Goal: Task Accomplishment & Management: Use online tool/utility

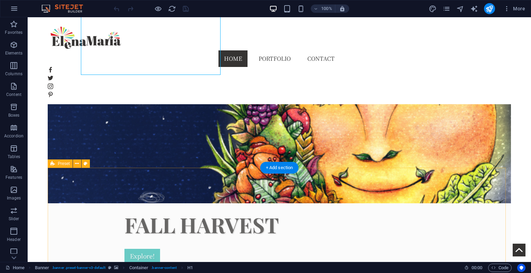
scroll to position [73, 0]
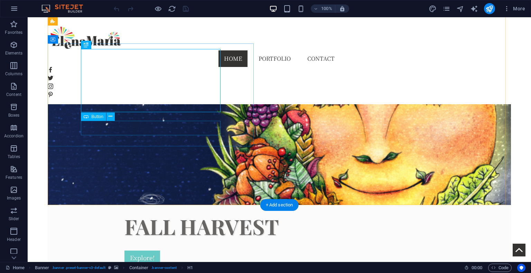
click at [124, 251] on div "Explore!" at bounding box center [279, 258] width 310 height 15
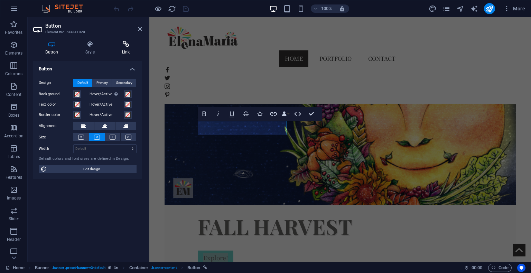
click at [127, 46] on icon at bounding box center [126, 44] width 32 height 7
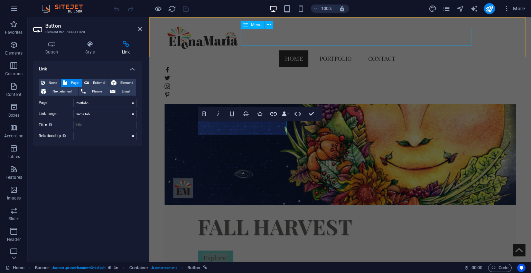
click at [418, 48] on div "Home Portfolio Contact" at bounding box center [340, 60] width 382 height 87
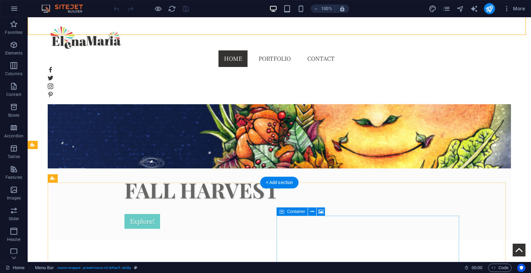
scroll to position [85, 0]
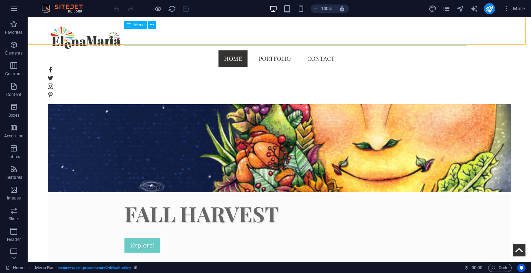
click at [295, 50] on nav "Home Portfolio Contact" at bounding box center [279, 58] width 463 height 17
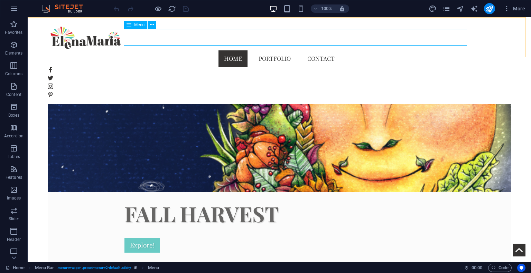
click at [291, 50] on nav "Home Portfolio Contact" at bounding box center [279, 58] width 463 height 17
click at [435, 7] on icon "design" at bounding box center [433, 9] width 8 height 8
select select "rem"
select select "400"
select select "px"
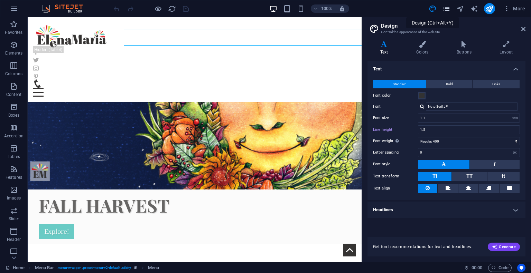
click at [450, 7] on icon "pages" at bounding box center [446, 9] width 8 height 8
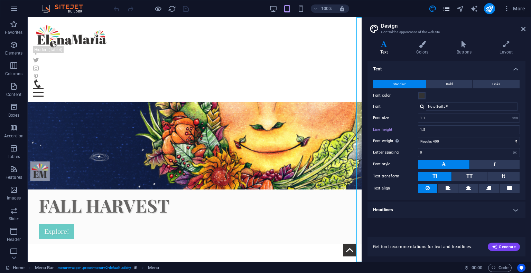
click at [450, 8] on icon "pages" at bounding box center [446, 9] width 8 height 8
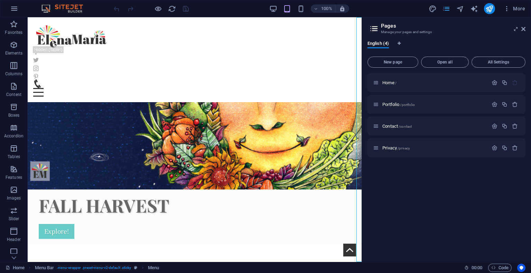
click at [449, 8] on icon "pages" at bounding box center [446, 9] width 8 height 8
click at [392, 105] on span "Portfolio /portfolio" at bounding box center [398, 104] width 32 height 5
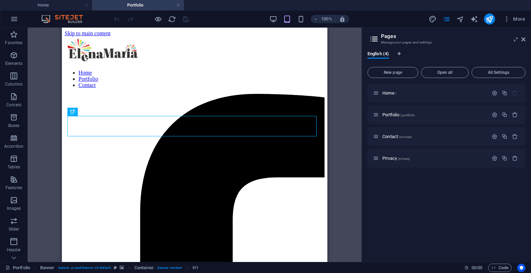
scroll to position [0, 0]
click at [521, 40] on icon at bounding box center [523, 40] width 4 height 6
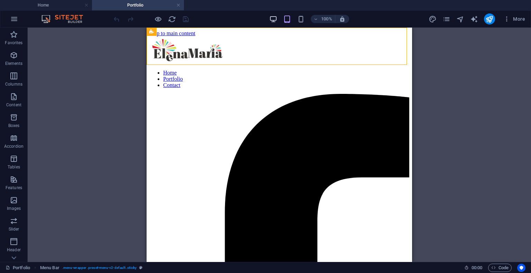
click at [269, 20] on icon "button" at bounding box center [273, 19] width 8 height 8
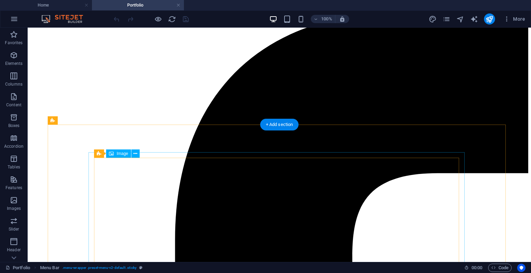
scroll to position [84, 0]
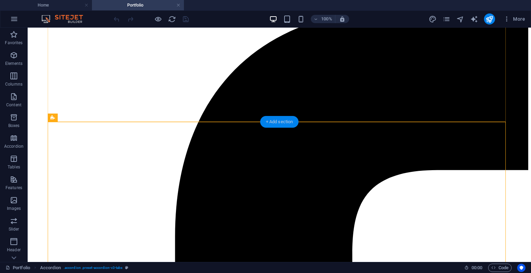
click at [275, 123] on div "+ Add section" at bounding box center [279, 122] width 38 height 12
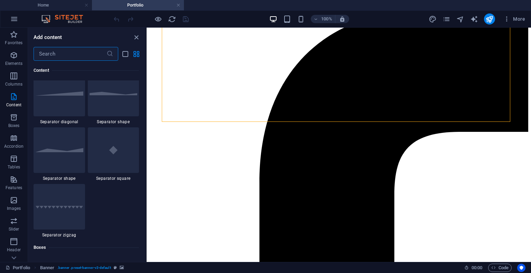
scroll to position [1741, 0]
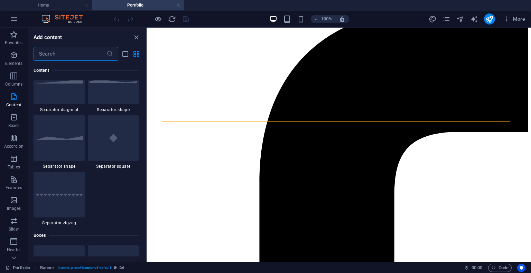
click at [84, 56] on input "text" at bounding box center [70, 54] width 73 height 14
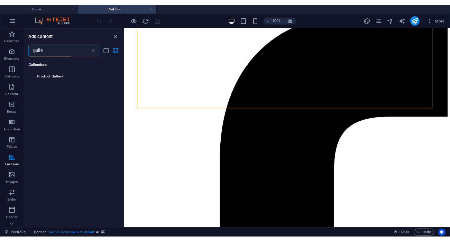
scroll to position [360, 0]
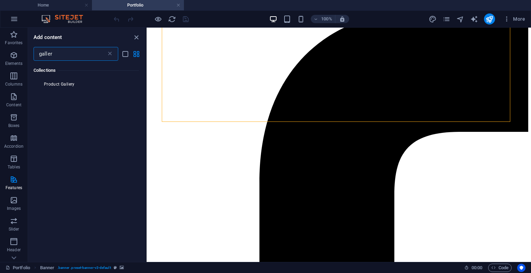
type input "gallery"
select select "4"
select select "%"
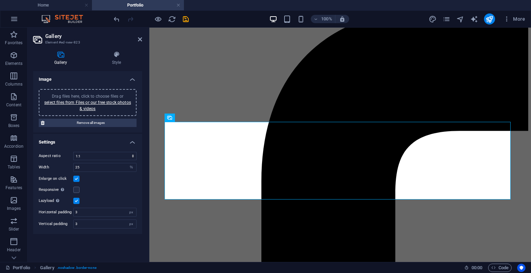
click at [105, 95] on span "Drag files here, click to choose files or select files from Files or our free s…" at bounding box center [87, 102] width 87 height 17
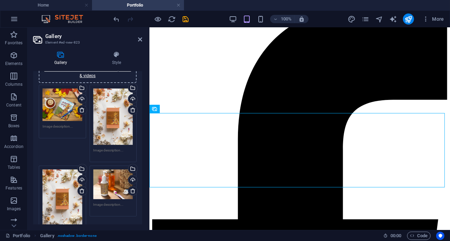
scroll to position [41, 0]
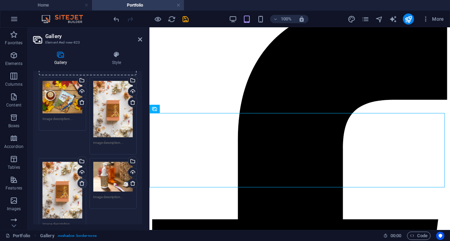
click at [79, 183] on icon at bounding box center [82, 183] width 6 height 6
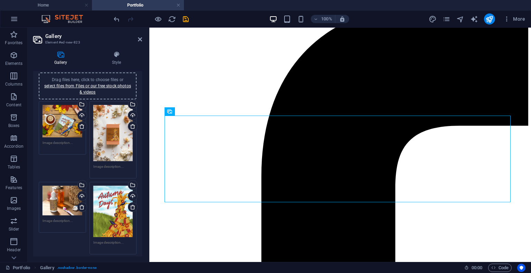
scroll to position [22, 0]
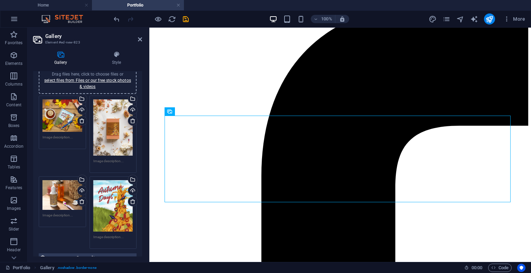
drag, startPoint x: 141, startPoint y: 176, endPoint x: 1, endPoint y: 84, distance: 168.0
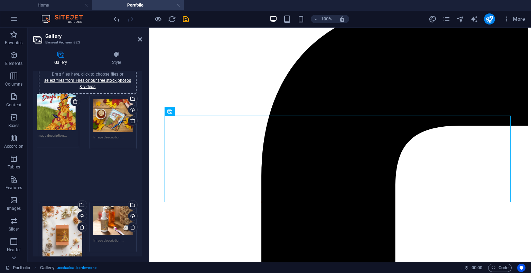
drag, startPoint x: 101, startPoint y: 220, endPoint x: 45, endPoint y: 121, distance: 114.2
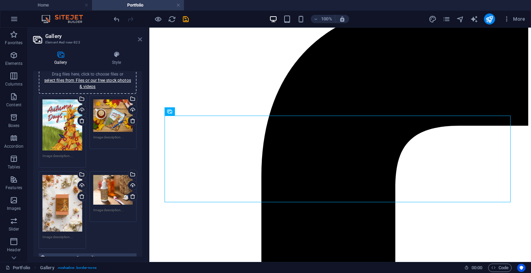
click at [140, 37] on icon at bounding box center [140, 40] width 4 height 6
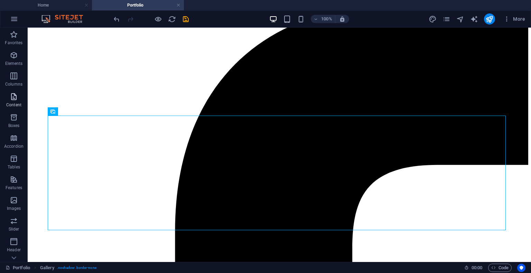
click at [13, 100] on icon "button" at bounding box center [14, 97] width 8 height 8
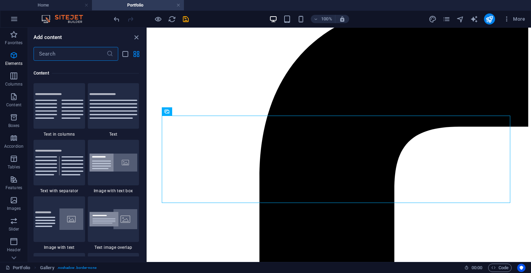
scroll to position [1209, 0]
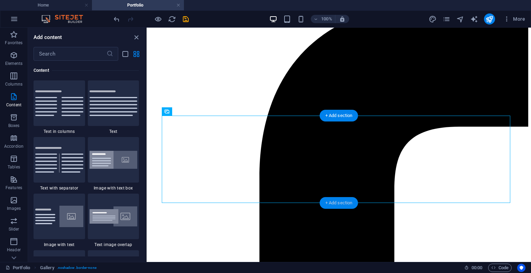
click at [336, 204] on div "+ Add section" at bounding box center [339, 203] width 38 height 12
click at [145, 96] on div "Favorites 1 Star Headline 1 Star Container Elements 1 Star Headline 1 Star Text…" at bounding box center [87, 159] width 118 height 196
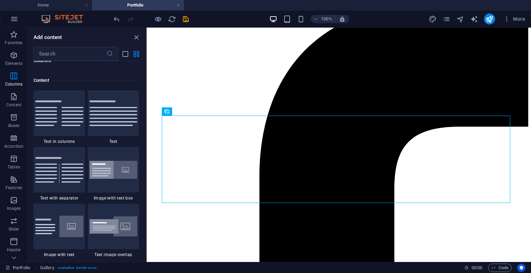
scroll to position [1209, 0]
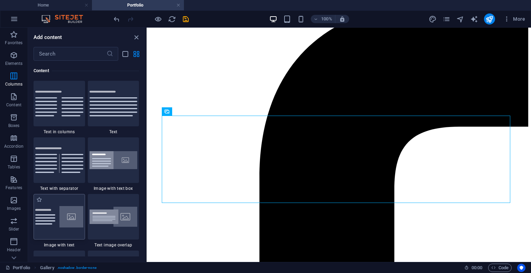
click at [57, 216] on img at bounding box center [59, 216] width 48 height 21
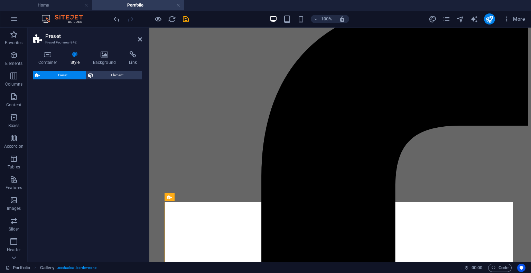
select select "rem"
select select "px"
select select "preset-text-with-image-v4-default"
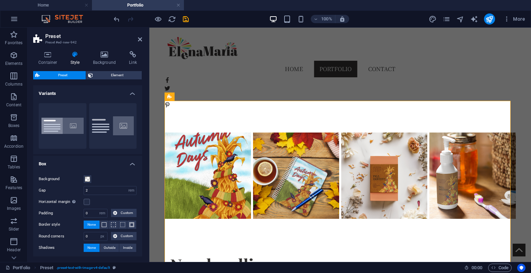
scroll to position [190, 0]
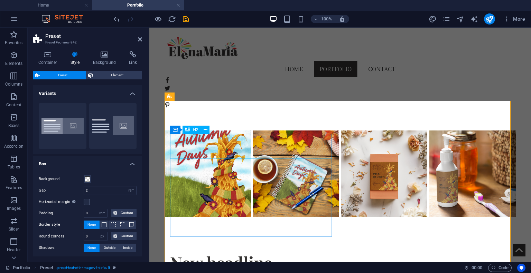
click at [261, 250] on div "New headline" at bounding box center [340, 262] width 340 height 25
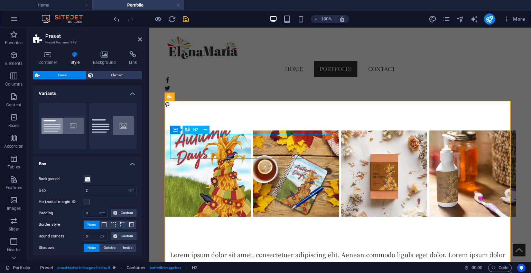
click at [261, 250] on div "Lorem ipsum dolor sit amet, consectetuer adipiscing elit. Aenean commodo ligula…" at bounding box center [340, 269] width 340 height 39
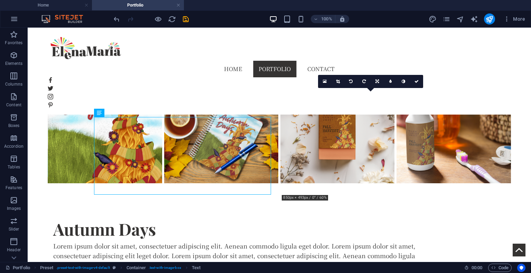
scroll to position [262, 0]
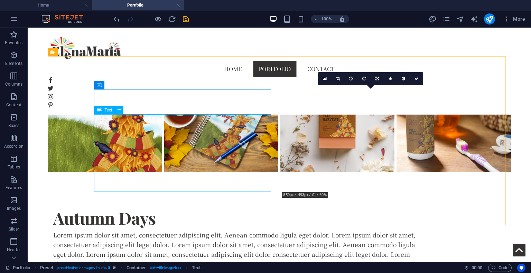
click at [151, 230] on div "Lorem ipsum dolor sit amet, consectetuer adipiscing elit. Aenean commodo ligula…" at bounding box center [235, 249] width 365 height 39
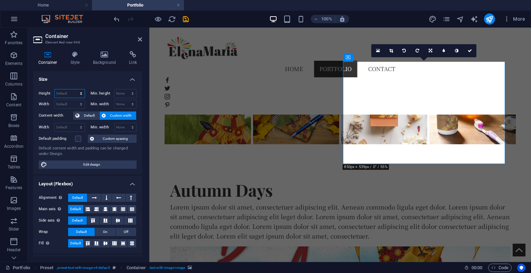
click at [68, 91] on select "Default px rem % vh vw" at bounding box center [70, 94] width 30 height 8
select select "%"
click at [74, 90] on select "Default px rem % vh vw" at bounding box center [70, 94] width 30 height 8
type input "100"
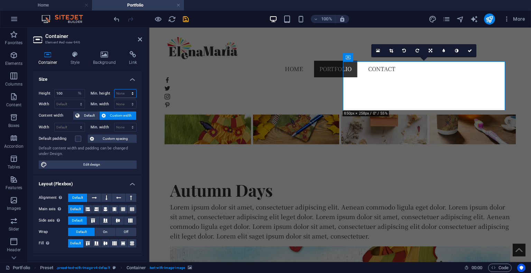
click at [126, 91] on select "None px rem % vh vw" at bounding box center [125, 94] width 22 height 8
select select "%"
click at [125, 90] on select "None px rem % vh vw" at bounding box center [125, 94] width 22 height 8
type input "100"
click at [109, 84] on div "Height 100 Default px rem % vh vw Min. height 100 None px rem % vh vw Width Def…" at bounding box center [87, 129] width 109 height 91
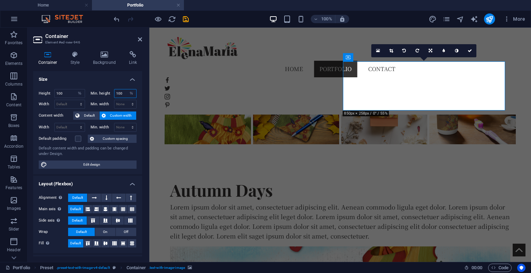
click at [120, 94] on input "100" at bounding box center [125, 94] width 22 height 8
click at [130, 93] on select "None px rem % vh vw" at bounding box center [131, 94] width 10 height 8
select select "j08ireidp3g"
click at [126, 90] on select "None px rem % vh vw" at bounding box center [131, 94] width 10 height 8
select select "DISABLED_OPTION_VALUE"
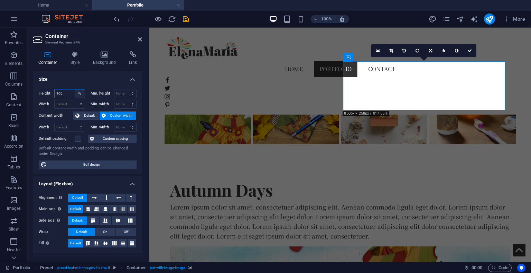
click at [82, 94] on select "Default px rem % vh vw" at bounding box center [80, 94] width 10 height 8
select select "default"
click at [75, 90] on select "Default px rem % vh vw" at bounding box center [80, 94] width 10 height 8
select select "DISABLED_OPTION_VALUE"
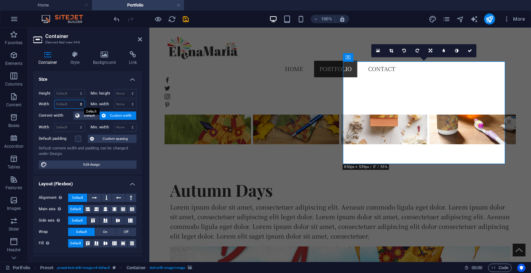
click at [79, 104] on select "Default px rem % em vh vw" at bounding box center [70, 104] width 30 height 8
select select "%"
click at [74, 100] on select "Default px rem % em vh vw" at bounding box center [70, 104] width 30 height 8
type input "45.35"
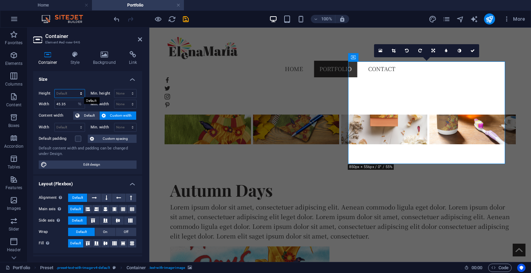
click at [80, 93] on select "Default px rem % vh vw" at bounding box center [70, 94] width 30 height 8
select select "%"
click at [74, 90] on select "Default px rem % vh vw" at bounding box center [70, 94] width 30 height 8
type input "100"
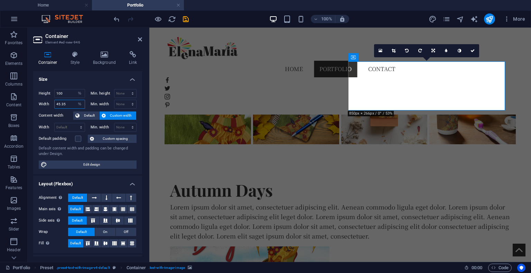
click at [66, 105] on input "45.35" at bounding box center [70, 104] width 30 height 8
type input "4"
type input "100"
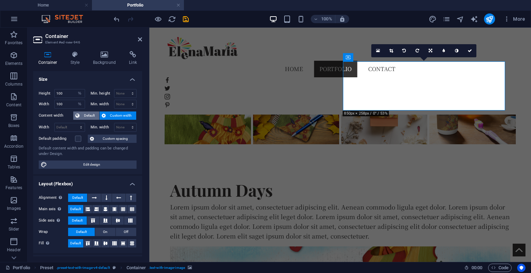
click at [90, 114] on span "Default" at bounding box center [90, 116] width 16 height 8
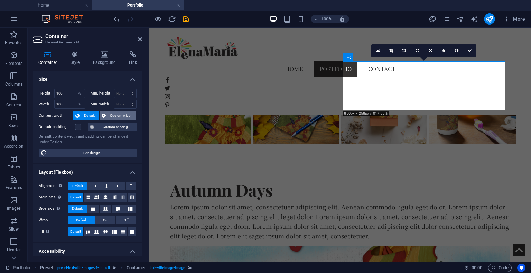
click at [112, 113] on span "Custom width" at bounding box center [121, 116] width 27 height 8
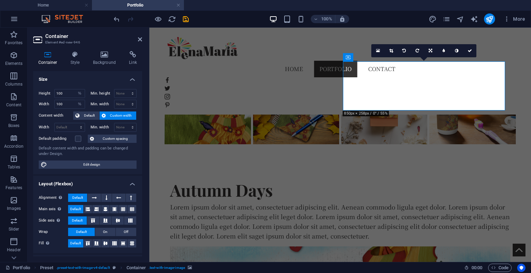
click at [112, 113] on span "Custom width" at bounding box center [121, 116] width 27 height 8
click at [68, 130] on select "Default px rem % em vh vw" at bounding box center [70, 127] width 30 height 8
select select "%"
click at [74, 123] on select "Default px rem % em vh vw" at bounding box center [70, 127] width 30 height 8
type input "100"
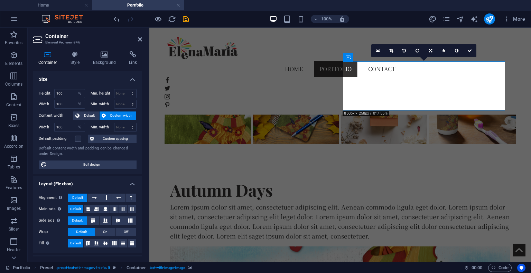
click at [81, 150] on div "Default content width and padding can be changed under Design." at bounding box center [88, 151] width 98 height 11
click at [81, 164] on span "Edit design" at bounding box center [91, 165] width 85 height 8
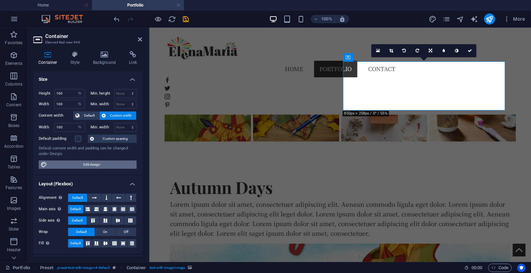
select select "rem"
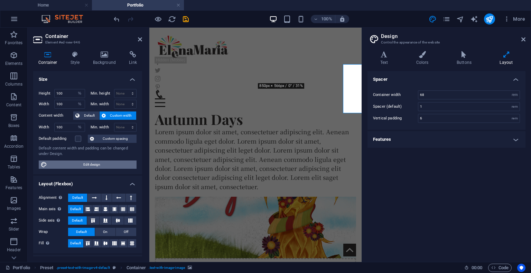
type input "5"
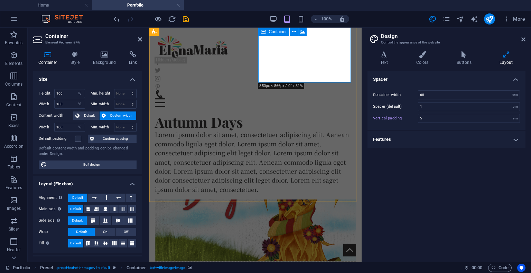
click at [112, 136] on span "Custom spacing" at bounding box center [115, 139] width 38 height 8
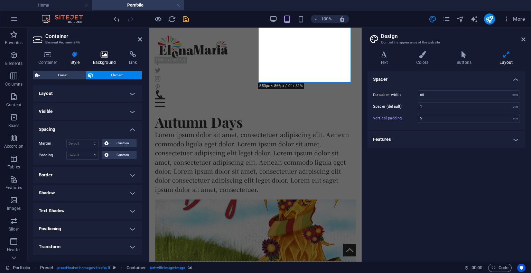
click at [100, 55] on icon at bounding box center [105, 54] width 34 height 7
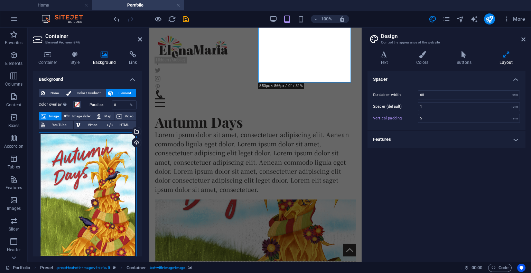
click at [92, 168] on div "Drag files here, click to choose files or select files from Files or our free s…" at bounding box center [88, 195] width 98 height 126
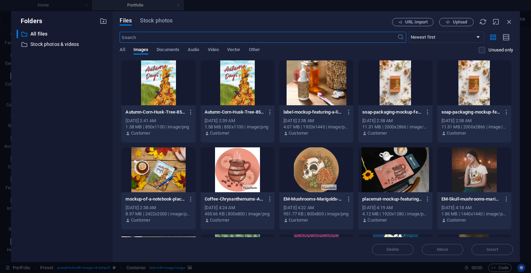
scroll to position [565, 0]
click at [508, 22] on icon "button" at bounding box center [509, 22] width 8 height 8
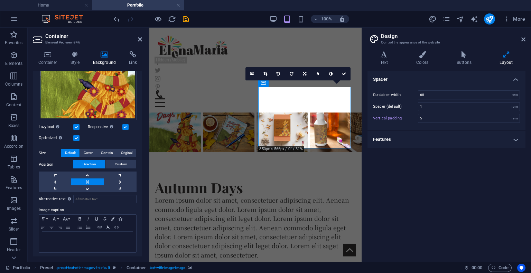
scroll to position [0, 0]
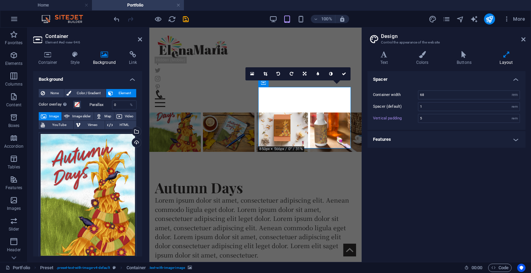
drag, startPoint x: 141, startPoint y: 96, endPoint x: 18, endPoint y: 10, distance: 150.4
click at [402, 18] on div "100% More" at bounding box center [319, 18] width 415 height 11
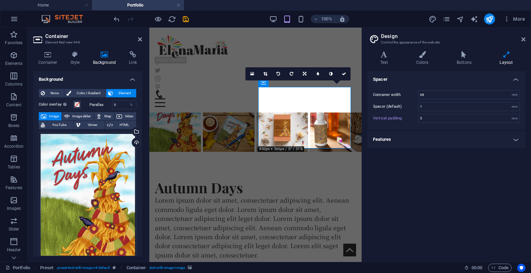
click at [259, 27] on body "[DOMAIN_NAME] Home Portfolio Favorites Elements Columns Content Boxes Accordion…" at bounding box center [265, 136] width 531 height 273
click at [140, 39] on icon at bounding box center [140, 40] width 4 height 6
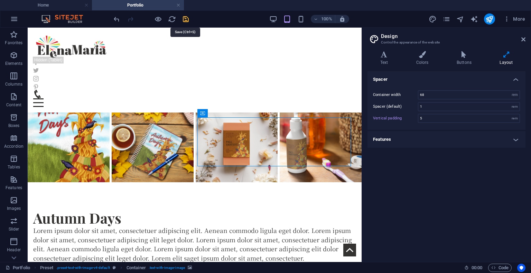
click at [188, 20] on icon "save" at bounding box center [186, 19] width 8 height 8
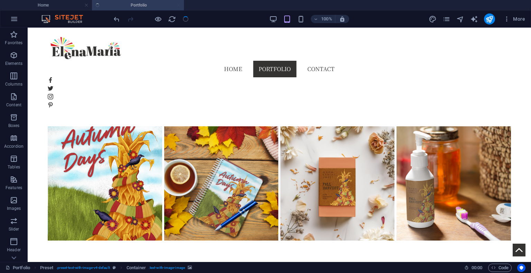
scroll to position [197, 0]
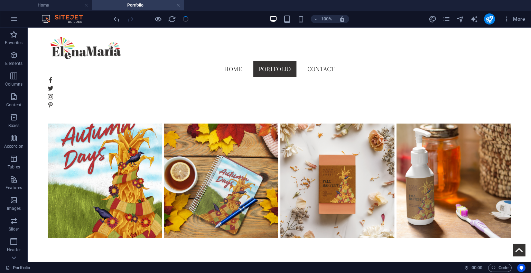
drag, startPoint x: 188, startPoint y: 20, endPoint x: 421, endPoint y: 19, distance: 233.3
click at [421, 19] on div "100% More" at bounding box center [319, 18] width 415 height 11
click at [505, 20] on icon "button" at bounding box center [506, 19] width 7 height 7
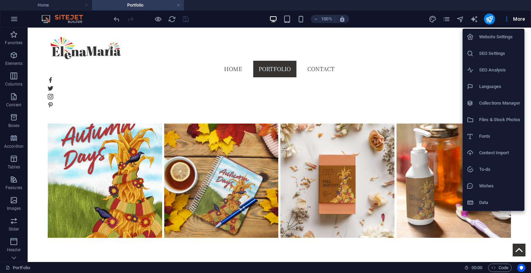
click at [518, 20] on div at bounding box center [265, 136] width 531 height 273
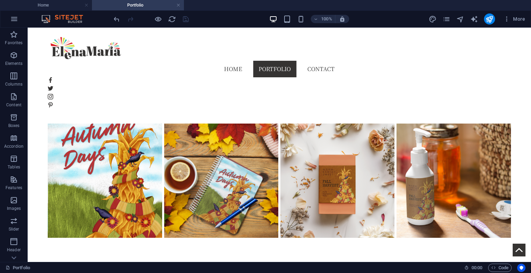
click at [518, 20] on span "More" at bounding box center [514, 19] width 22 height 7
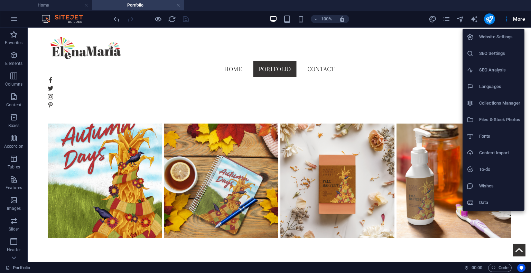
click at [157, 20] on div at bounding box center [265, 136] width 531 height 273
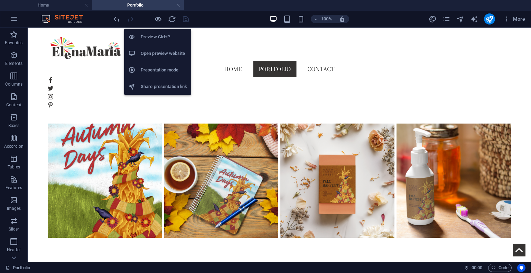
click at [156, 34] on h6 "Preview Ctrl+P" at bounding box center [164, 37] width 46 height 8
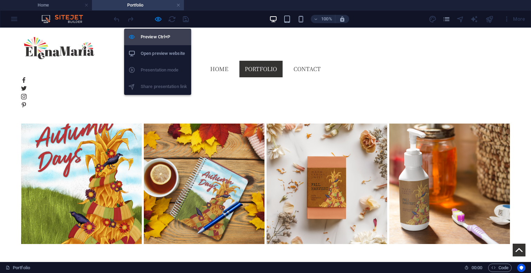
click at [156, 34] on h6 "Preview Ctrl+P" at bounding box center [164, 37] width 46 height 8
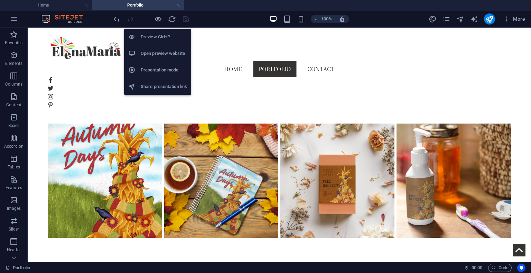
click at [156, 34] on h6 "Preview Ctrl+P" at bounding box center [164, 37] width 46 height 8
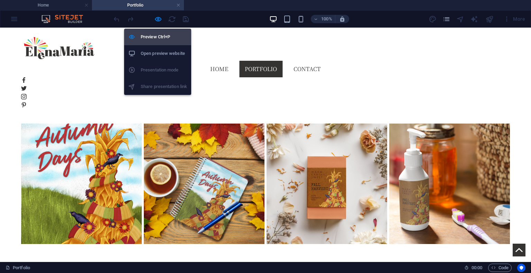
click at [156, 34] on h6 "Preview Ctrl+P" at bounding box center [164, 37] width 46 height 8
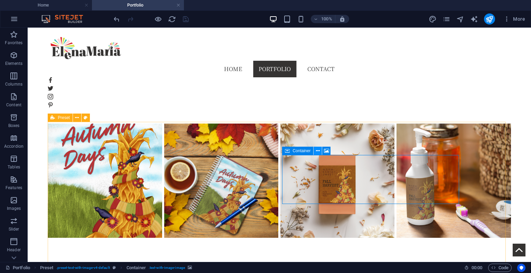
click at [317, 150] on icon at bounding box center [318, 151] width 4 height 7
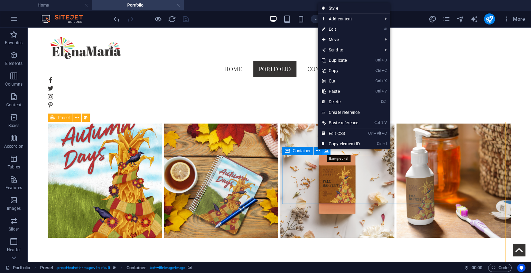
click at [324, 153] on icon at bounding box center [326, 151] width 5 height 7
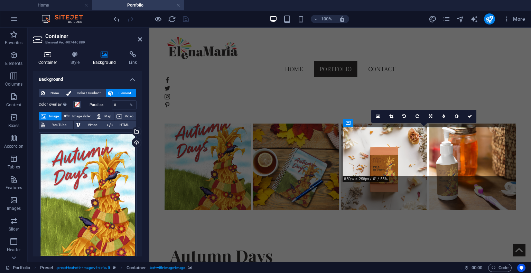
click at [61, 63] on h4 "Container" at bounding box center [49, 58] width 32 height 15
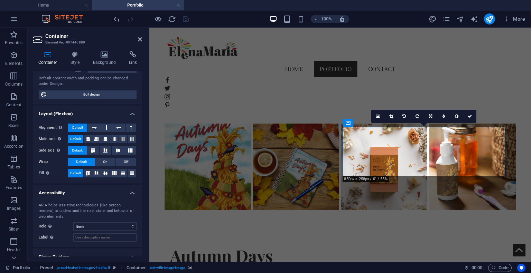
scroll to position [0, 0]
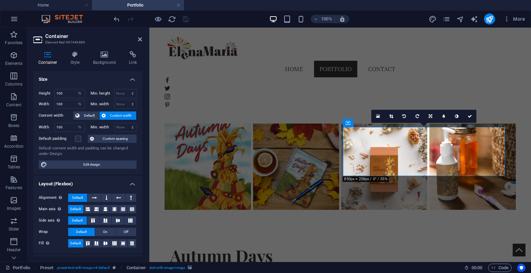
drag, startPoint x: 142, startPoint y: 157, endPoint x: 2, endPoint y: 65, distance: 167.2
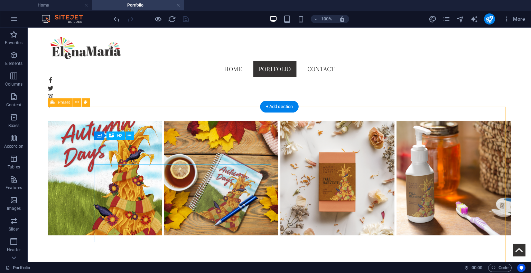
scroll to position [212, 0]
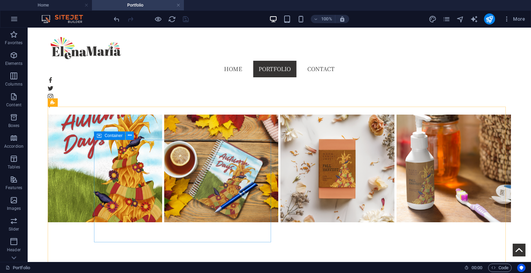
click at [129, 134] on icon at bounding box center [130, 135] width 4 height 7
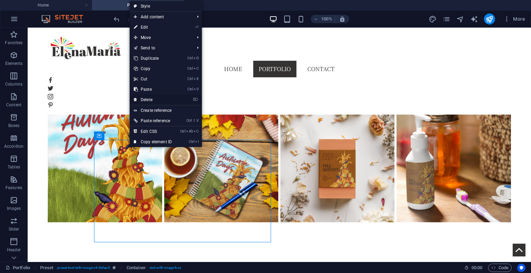
click at [155, 102] on link "⌦ Delete" at bounding box center [153, 100] width 46 height 10
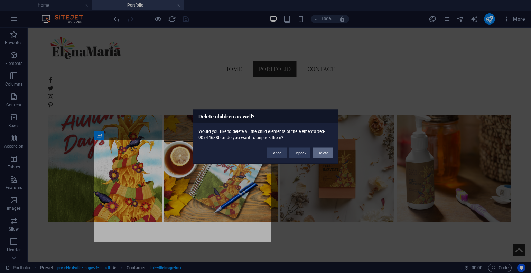
click at [322, 154] on button "Delete" at bounding box center [322, 153] width 19 height 10
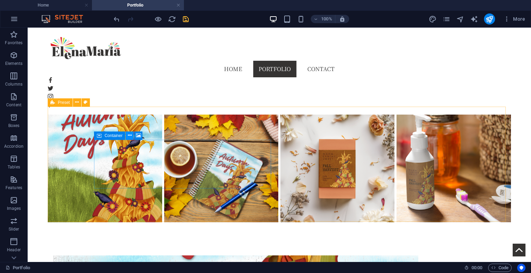
click at [128, 136] on icon at bounding box center [130, 135] width 4 height 7
click at [130, 135] on icon at bounding box center [130, 135] width 4 height 7
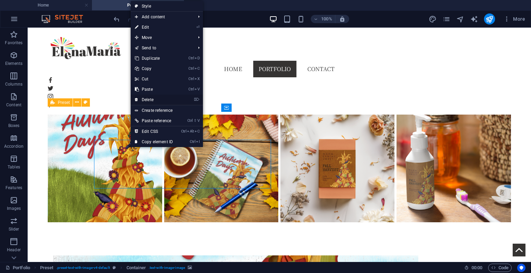
click at [161, 99] on link "⌦ Delete" at bounding box center [154, 100] width 46 height 10
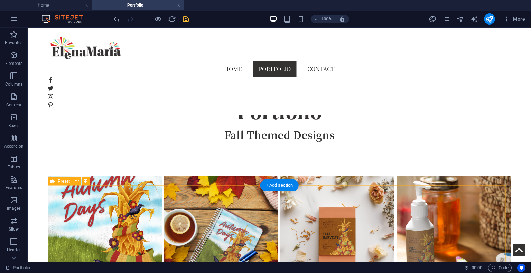
scroll to position [152, 0]
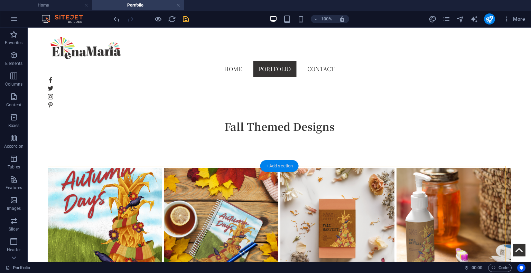
click at [276, 166] on div "+ Add section" at bounding box center [279, 166] width 38 height 12
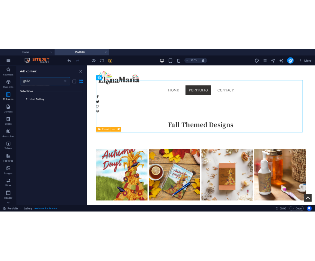
scroll to position [360, 0]
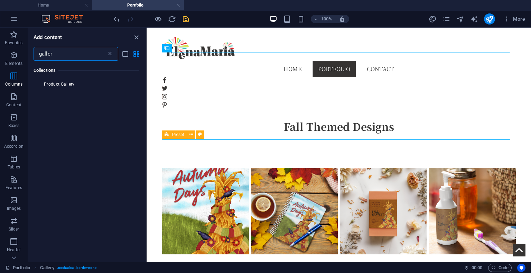
type input "gallery"
select select "4"
select select "%"
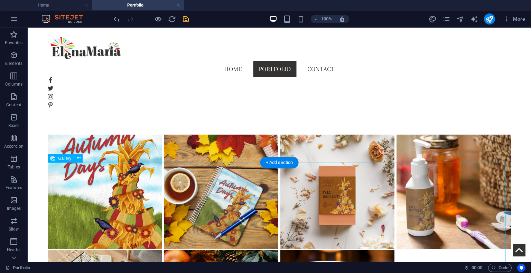
scroll to position [205, 0]
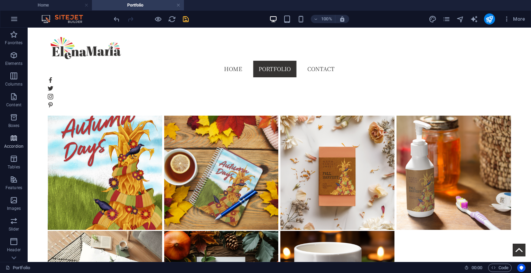
click at [16, 140] on icon "button" at bounding box center [14, 138] width 8 height 8
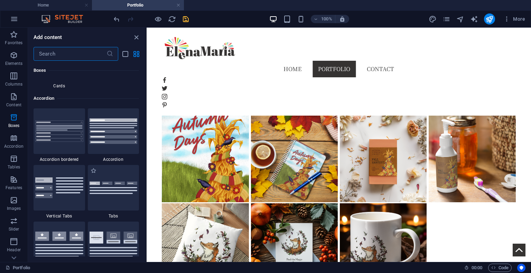
scroll to position [2173, 0]
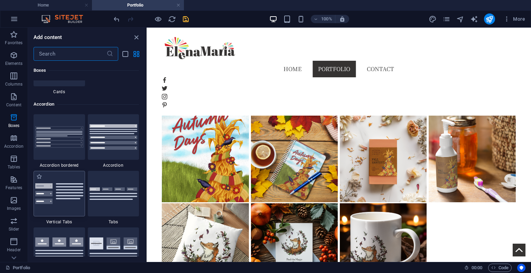
click at [66, 181] on div at bounding box center [59, 194] width 51 height 46
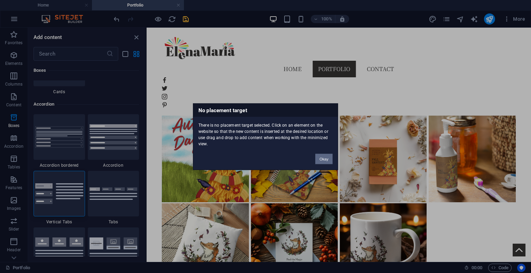
click at [321, 161] on button "Okay" at bounding box center [323, 159] width 17 height 10
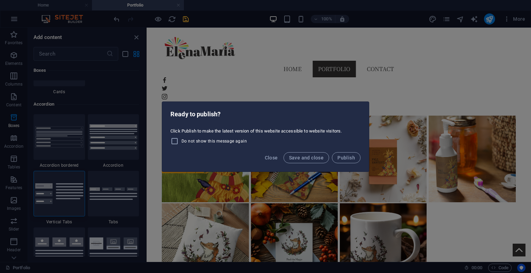
click at [187, 17] on div "Ready to publish? Click Publish to make the latest version of this website acce…" at bounding box center [265, 136] width 531 height 273
click at [271, 161] on button "Close" at bounding box center [271, 157] width 19 height 11
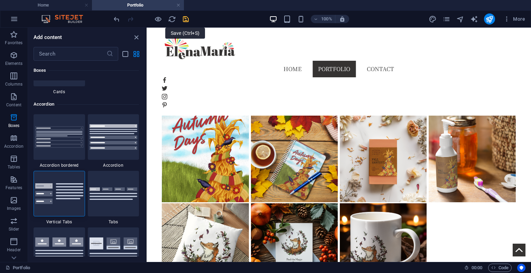
click at [186, 18] on icon "save" at bounding box center [186, 19] width 8 height 8
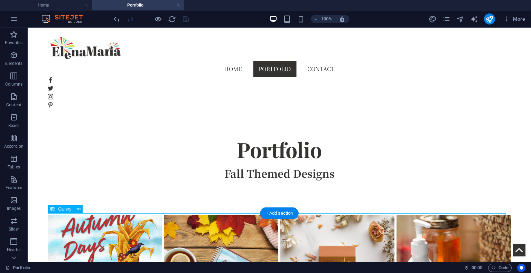
scroll to position [106, 0]
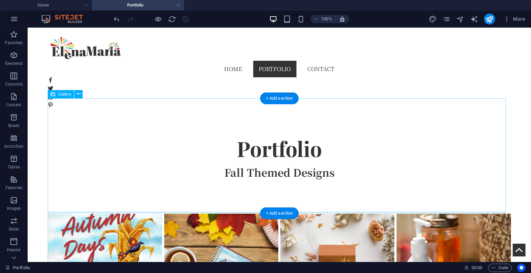
click at [145, 213] on li at bounding box center [105, 271] width 116 height 116
click at [144, 213] on li at bounding box center [105, 271] width 116 height 116
select select "4"
select select "%"
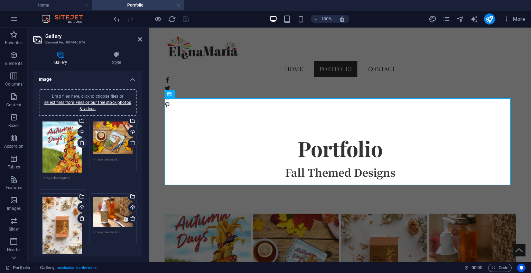
click at [80, 144] on icon at bounding box center [82, 143] width 6 height 6
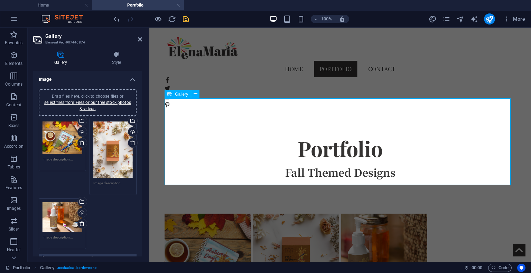
click at [461, 213] on div at bounding box center [339, 257] width 351 height 88
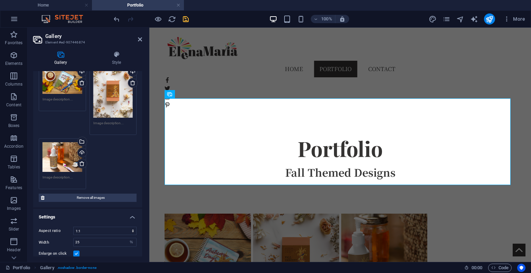
scroll to position [0, 0]
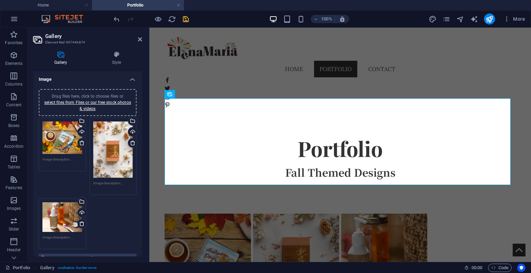
click at [62, 60] on h4 "Gallery" at bounding box center [62, 58] width 58 height 15
click at [114, 59] on h4 "Style" at bounding box center [116, 58] width 51 height 15
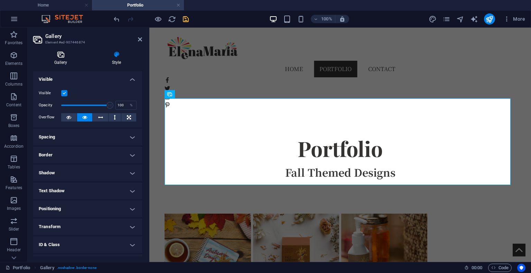
click at [61, 60] on h4 "Gallery" at bounding box center [62, 58] width 58 height 15
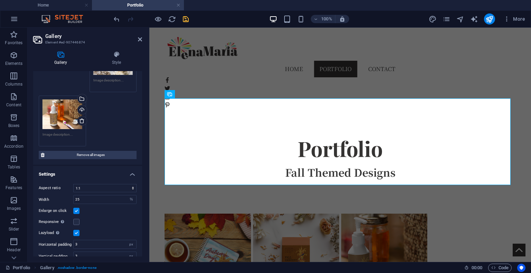
scroll to position [111, 0]
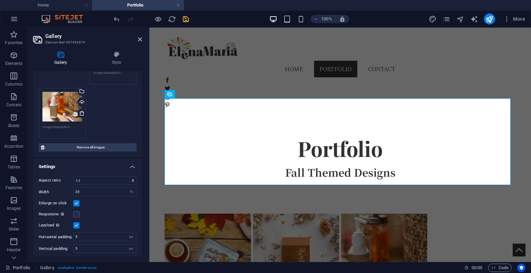
click at [129, 166] on h4 "Settings" at bounding box center [87, 165] width 109 height 12
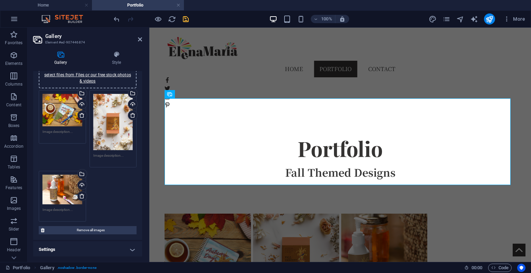
scroll to position [0, 0]
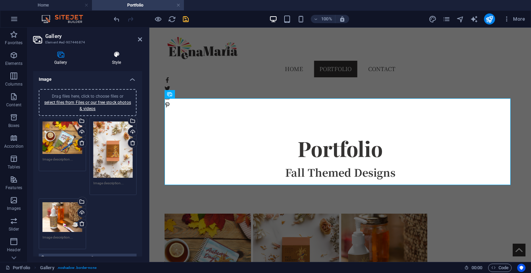
click at [116, 59] on h4 "Style" at bounding box center [116, 58] width 51 height 15
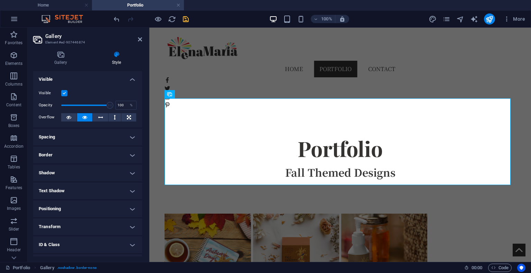
click at [139, 41] on icon at bounding box center [140, 40] width 4 height 6
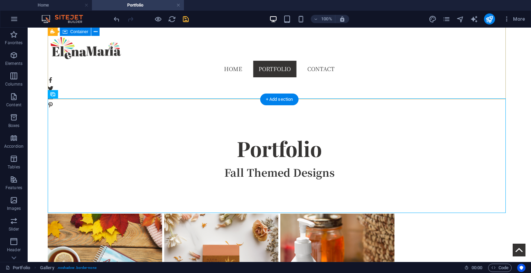
click at [78, 100] on div "Portfolio Fall Themed Designs" at bounding box center [279, 157] width 463 height 114
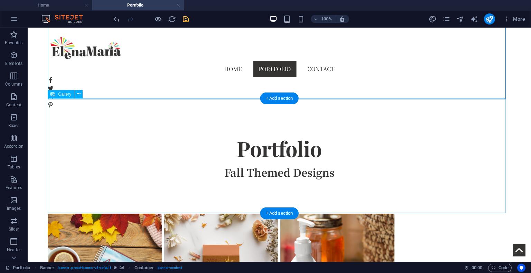
click at [68, 213] on li at bounding box center [105, 271] width 116 height 116
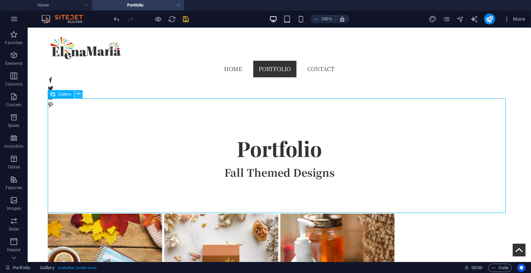
click at [77, 94] on icon at bounding box center [79, 94] width 4 height 7
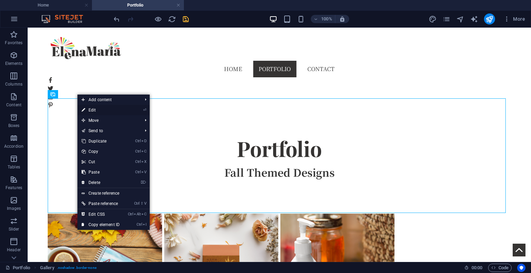
click at [131, 110] on li "⏎ Edit" at bounding box center [113, 110] width 72 height 10
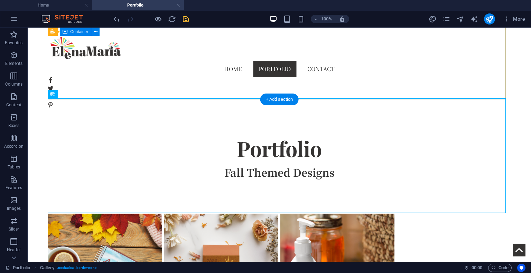
click at [78, 100] on div "Portfolio Fall Themed Designs" at bounding box center [279, 157] width 463 height 114
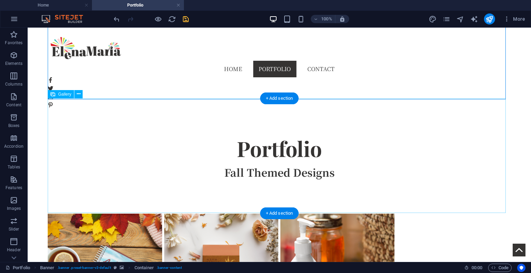
click at [73, 213] on li at bounding box center [105, 271] width 116 height 116
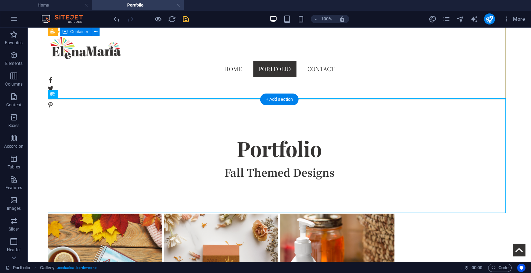
click at [76, 100] on div "Portfolio Fall Themed Designs" at bounding box center [279, 157] width 463 height 114
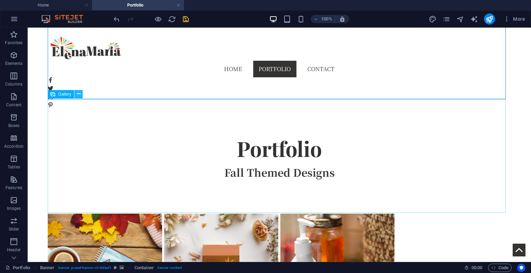
click at [77, 94] on icon at bounding box center [79, 94] width 4 height 7
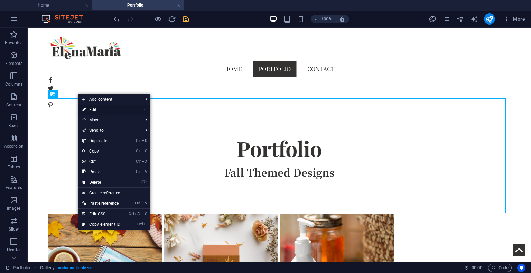
click at [111, 112] on link "⏎ Edit" at bounding box center [101, 110] width 46 height 10
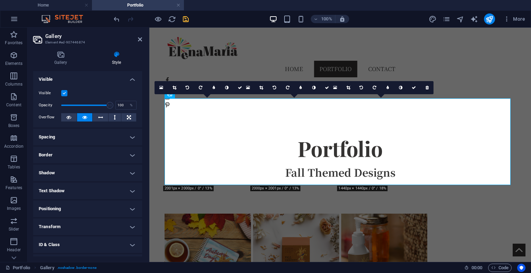
click at [138, 38] on h2 "Gallery" at bounding box center [93, 36] width 97 height 6
click at [140, 41] on icon at bounding box center [140, 40] width 4 height 6
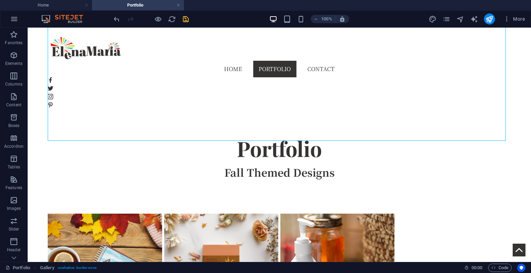
scroll to position [373, 0]
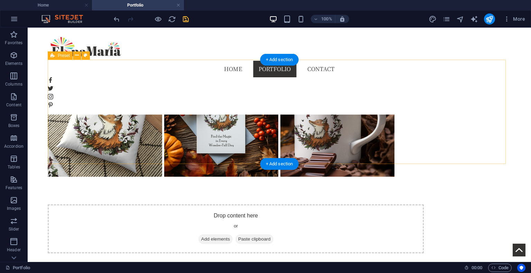
click at [233, 235] on span "Add elements" at bounding box center [215, 240] width 34 height 10
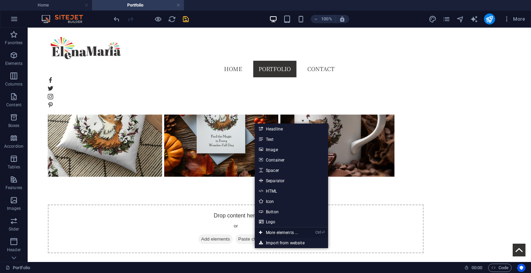
click at [291, 234] on link "Ctrl ⏎ More elements ..." at bounding box center [278, 233] width 47 height 10
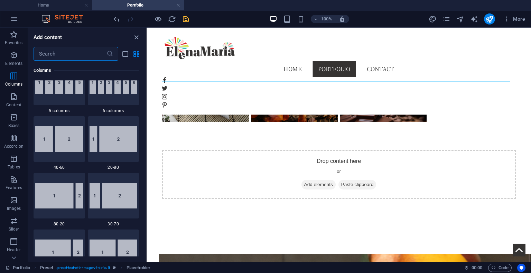
scroll to position [468, 0]
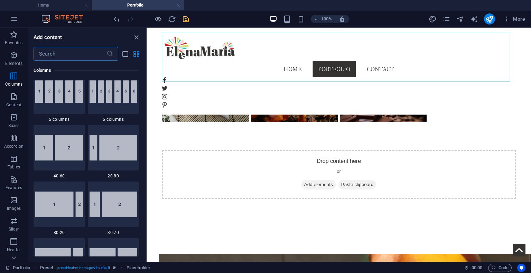
click at [81, 56] on input "text" at bounding box center [70, 54] width 73 height 14
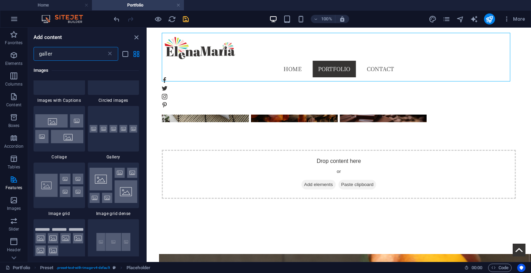
scroll to position [84, 0]
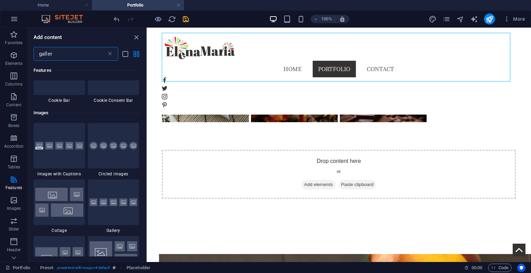
type input "gallery"
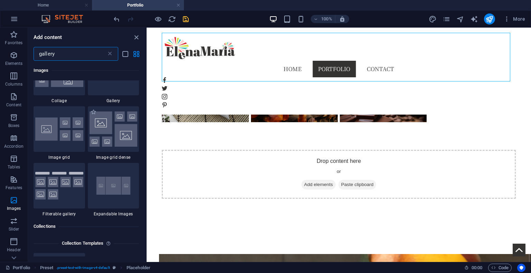
scroll to position [90, 0]
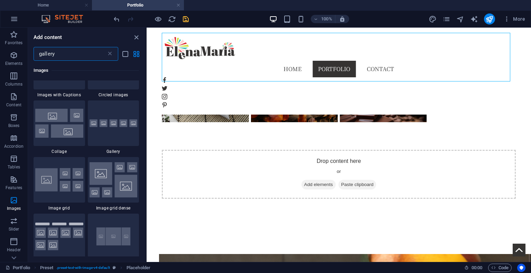
click at [109, 178] on img at bounding box center [114, 179] width 48 height 35
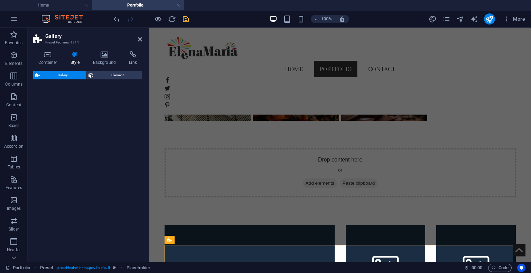
select select "rem"
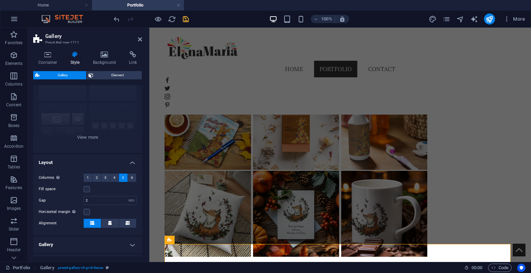
scroll to position [47, 0]
click at [90, 141] on div "Captions Circle Collage Default Grid Grid shifted" at bounding box center [87, 103] width 109 height 104
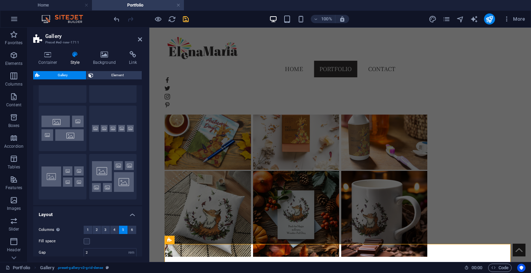
scroll to position [48, 0]
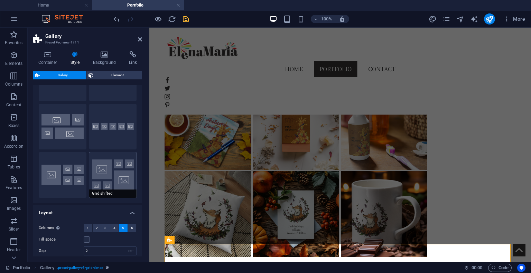
click at [113, 168] on button "Grid shifted" at bounding box center [113, 175] width 48 height 46
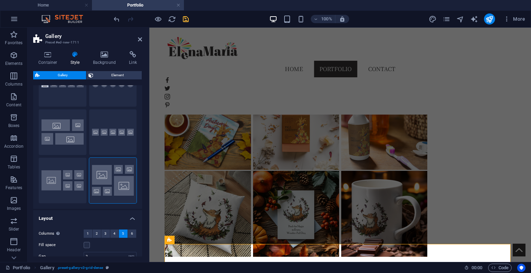
scroll to position [0, 0]
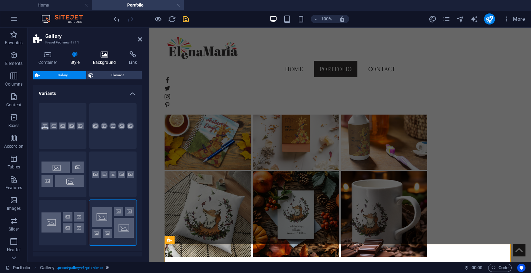
click at [100, 60] on h4 "Background" at bounding box center [106, 58] width 36 height 15
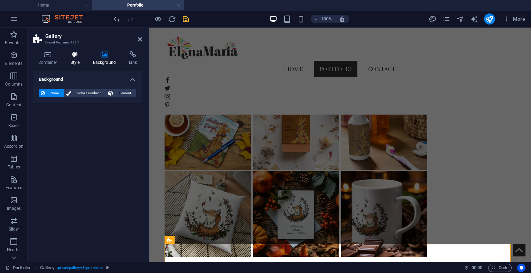
click at [74, 63] on h4 "Style" at bounding box center [76, 58] width 22 height 15
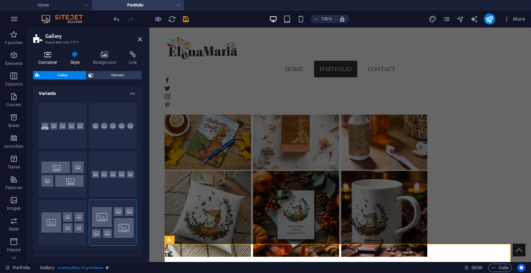
click at [48, 62] on h4 "Container" at bounding box center [49, 58] width 32 height 15
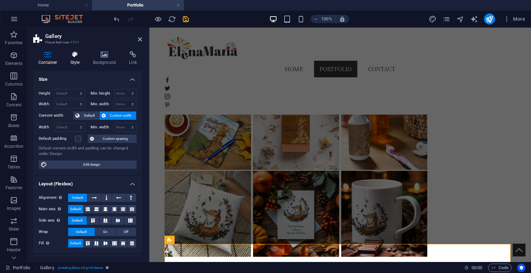
click at [73, 59] on h4 "Style" at bounding box center [76, 58] width 22 height 15
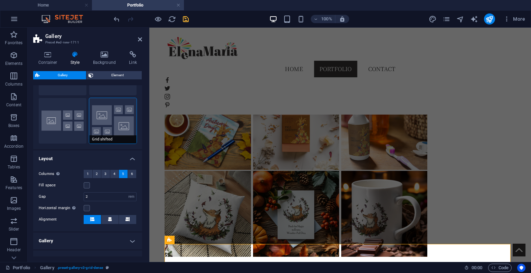
scroll to position [140, 0]
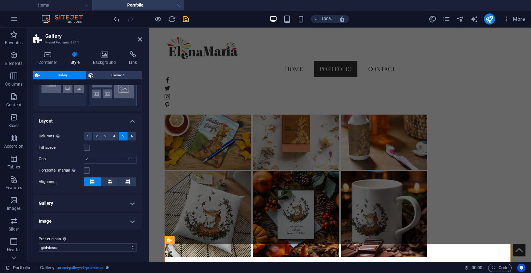
click at [129, 220] on h4 "Image" at bounding box center [87, 221] width 109 height 17
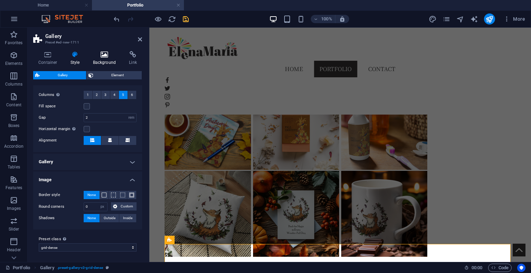
click at [105, 57] on icon at bounding box center [105, 54] width 34 height 7
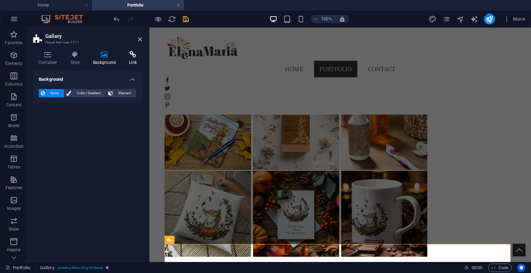
click at [135, 59] on h4 "Link" at bounding box center [133, 58] width 18 height 15
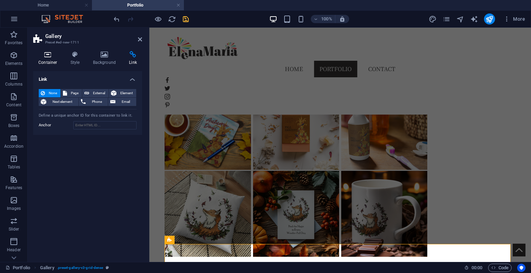
click at [49, 57] on icon at bounding box center [47, 54] width 29 height 7
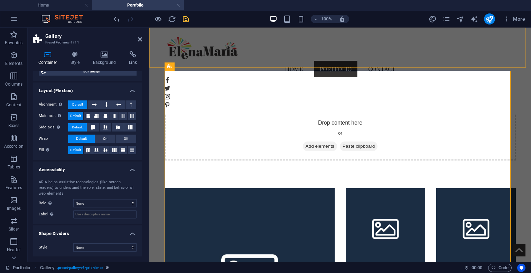
scroll to position [410, 0]
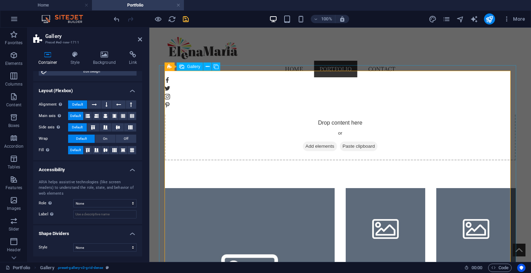
click at [286, 188] on li at bounding box center [249, 273] width 170 height 170
click at [285, 188] on li at bounding box center [249, 273] width 170 height 170
select select "4"
select select "px"
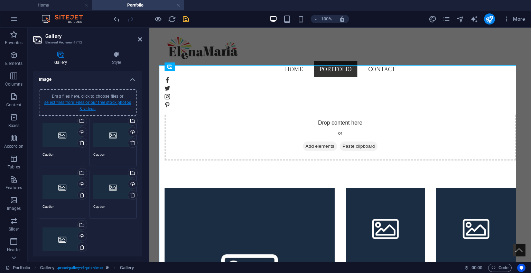
click at [100, 102] on link "select files from Files or our free stock photos & videos" at bounding box center [87, 105] width 87 height 11
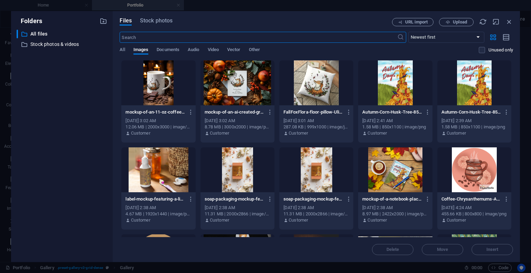
scroll to position [407, 0]
click at [316, 81] on div at bounding box center [316, 82] width 74 height 45
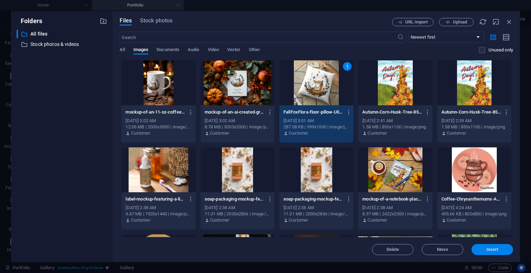
click at [495, 248] on span "Insert" at bounding box center [492, 250] width 12 height 4
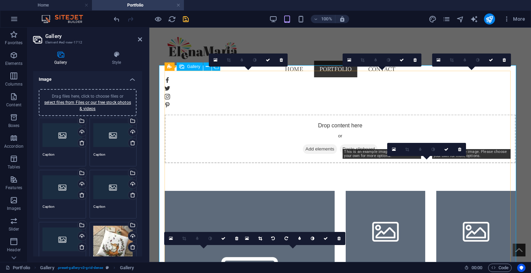
scroll to position [410, 0]
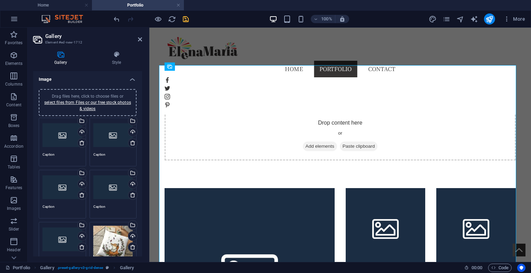
click at [131, 251] on link at bounding box center [133, 248] width 10 height 10
click at [117, 18] on icon "undo" at bounding box center [117, 19] width 8 height 8
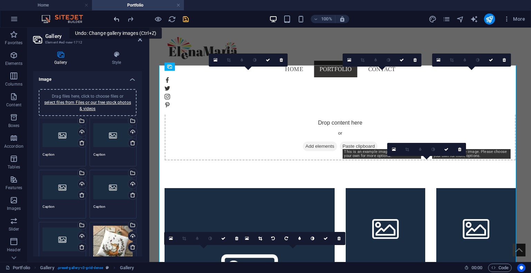
click at [116, 19] on icon "undo" at bounding box center [117, 19] width 8 height 8
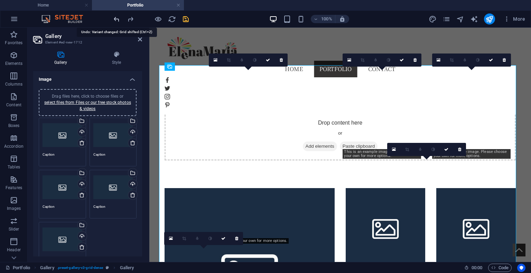
click at [118, 18] on icon "undo" at bounding box center [117, 19] width 8 height 8
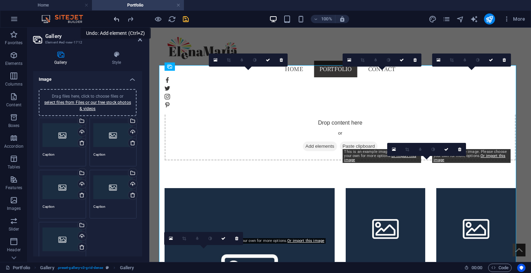
click at [116, 19] on icon "undo" at bounding box center [117, 19] width 8 height 8
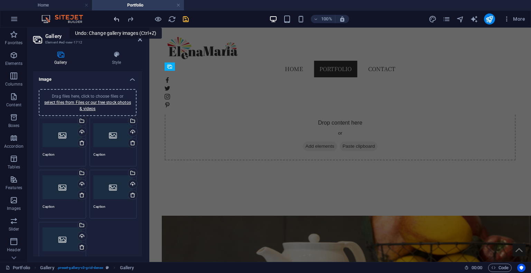
click at [116, 21] on icon "undo" at bounding box center [117, 19] width 8 height 8
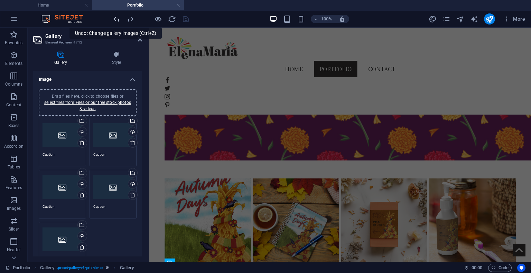
scroll to position [103, 0]
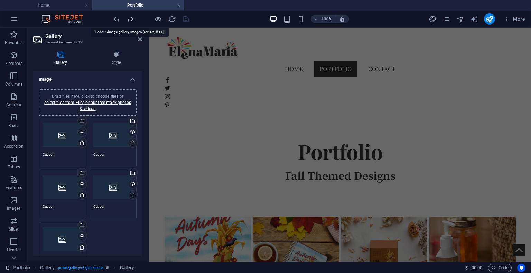
click at [131, 18] on icon "redo" at bounding box center [130, 19] width 8 height 8
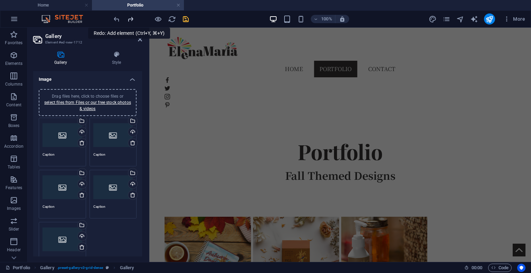
click at [133, 16] on icon "redo" at bounding box center [130, 19] width 8 height 8
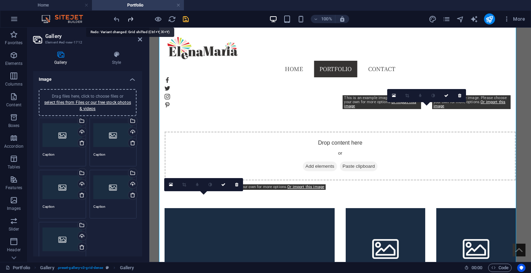
scroll to position [464, 0]
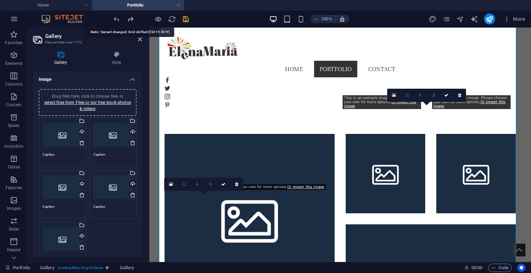
click at [132, 17] on icon "redo" at bounding box center [130, 19] width 8 height 8
click at [133, 17] on icon "redo" at bounding box center [130, 19] width 8 height 8
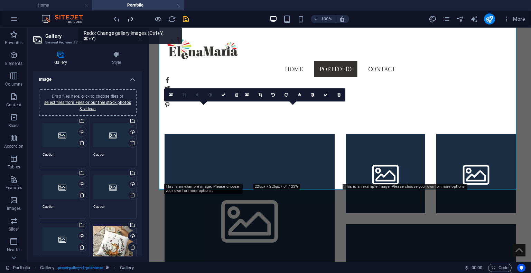
scroll to position [553, 0]
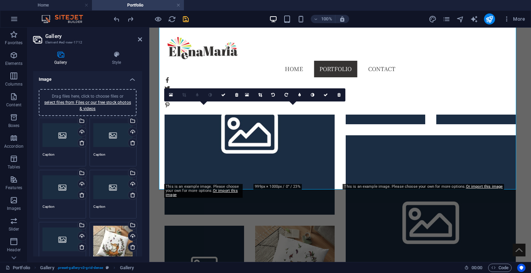
click at [89, 94] on span "Drag files here, click to choose files or select files from Files or our free s…" at bounding box center [87, 102] width 87 height 17
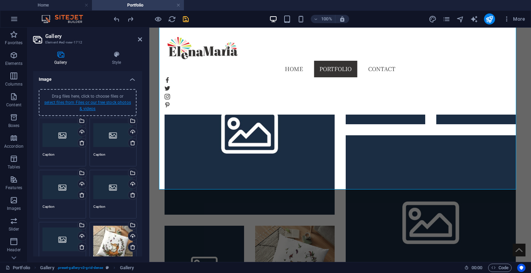
click at [84, 103] on link "select files from Files or our free stock photos & videos" at bounding box center [87, 105] width 87 height 11
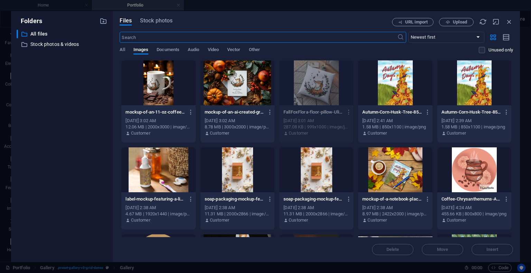
scroll to position [332, 0]
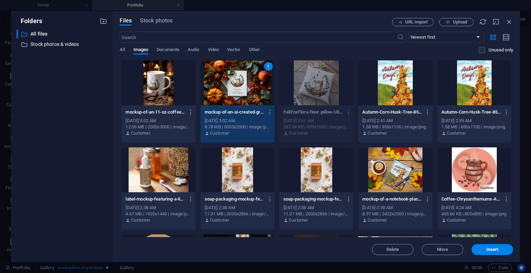
click at [170, 133] on div "Customer" at bounding box center [158, 133] width 66 height 6
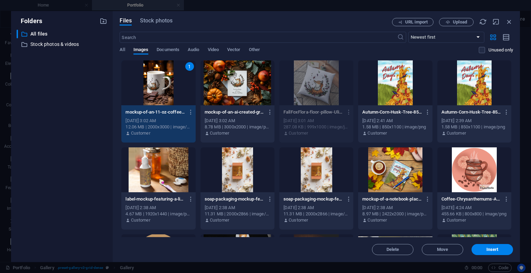
click at [223, 122] on div "[DATE] 3:02 AM" at bounding box center [238, 121] width 66 height 6
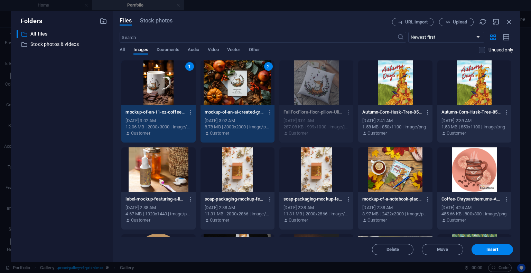
click at [163, 179] on div at bounding box center [158, 170] width 74 height 45
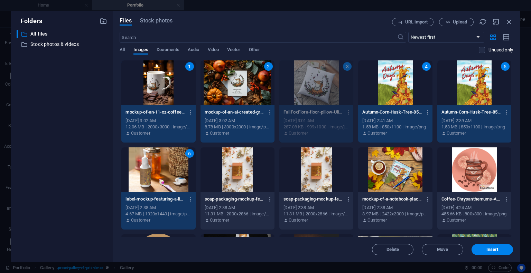
click at [220, 173] on div at bounding box center [237, 170] width 74 height 45
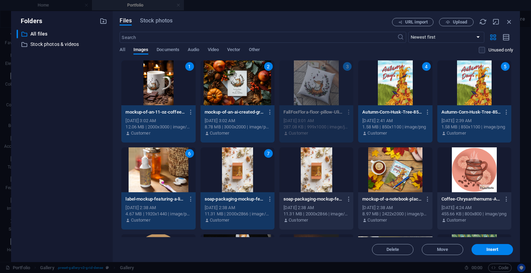
click at [387, 166] on div at bounding box center [395, 170] width 74 height 45
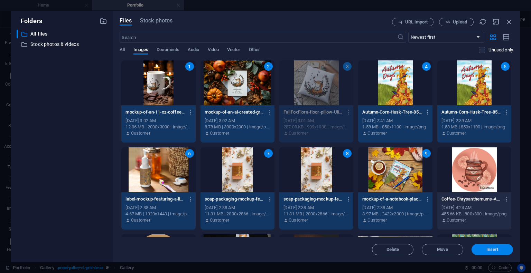
click at [486, 252] on span "Insert" at bounding box center [492, 250] width 12 height 4
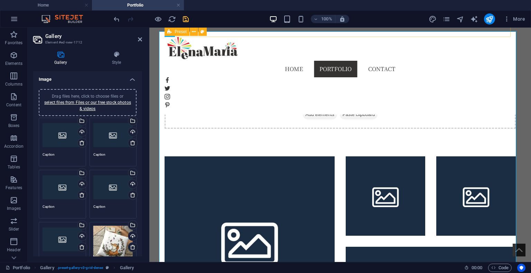
scroll to position [447, 0]
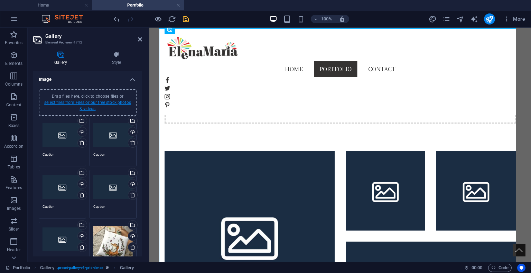
click at [82, 104] on link "select files from Files or our free stock photos & videos" at bounding box center [87, 105] width 87 height 11
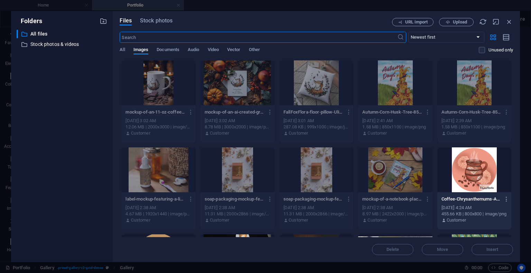
scroll to position [444, 0]
click at [170, 98] on div at bounding box center [158, 82] width 74 height 45
click at [170, 97] on div at bounding box center [158, 82] width 74 height 45
click at [358, 44] on div "​ Newest first Oldest first Name (A-Z) Name (Z-A) Size (0-9) Size (9-0) Resolut…" at bounding box center [316, 46] width 393 height 28
click at [335, 51] on div "All Images Documents Audio Video Vector Other" at bounding box center [299, 53] width 359 height 13
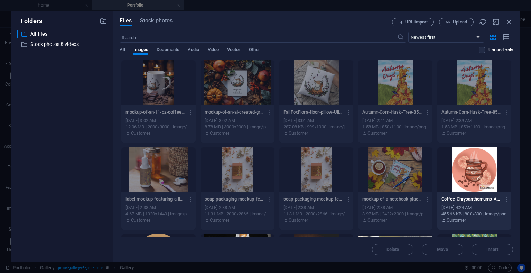
click at [60, 102] on div "​ All files All files ​ Stock photos & videos Stock photos & videos" at bounding box center [62, 143] width 91 height 227
click at [151, 88] on div at bounding box center [158, 82] width 74 height 45
click at [508, 19] on icon "button" at bounding box center [509, 22] width 8 height 8
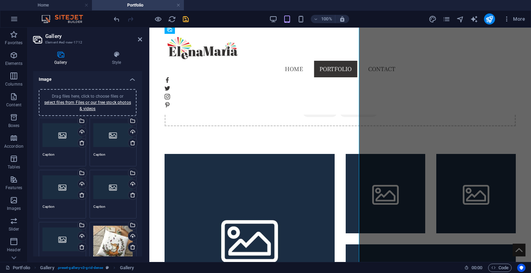
scroll to position [447, 0]
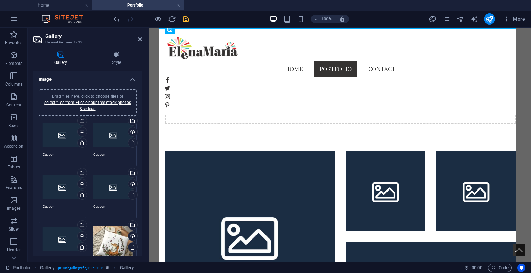
click at [54, 140] on div "Drag files here, click to choose files or select files from Files or our free s…" at bounding box center [63, 136] width 40 height 28
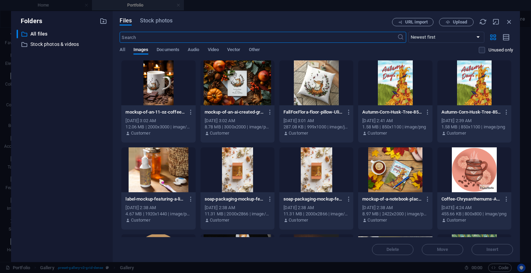
scroll to position [444, 0]
click at [317, 83] on div at bounding box center [316, 82] width 74 height 45
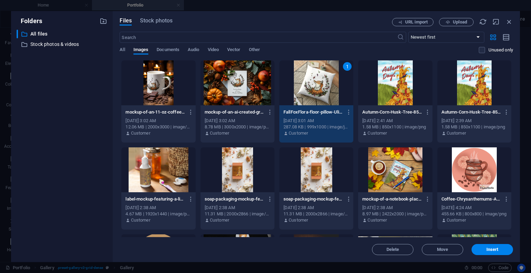
click at [316, 82] on div "1" at bounding box center [316, 82] width 74 height 45
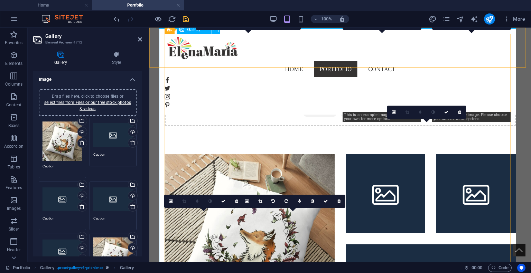
scroll to position [447, 0]
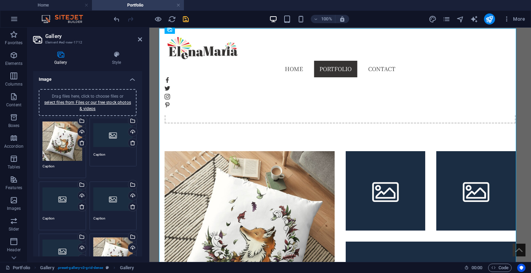
click at [106, 246] on div "Drag files here, click to choose files or select files from Files or our free s…" at bounding box center [113, 258] width 40 height 40
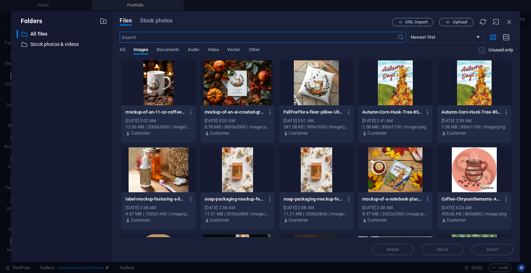
scroll to position [444, 0]
click at [163, 92] on div at bounding box center [158, 82] width 74 height 45
click at [163, 93] on div at bounding box center [158, 82] width 74 height 45
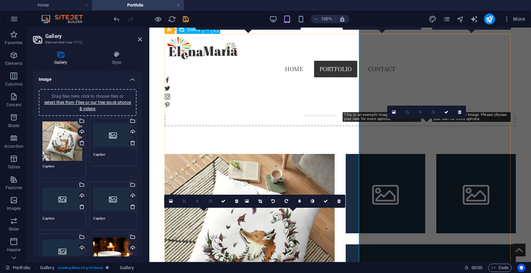
scroll to position [447, 0]
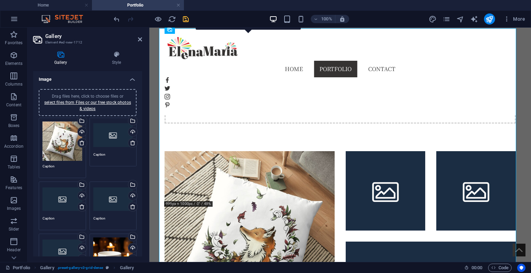
click at [63, 253] on div "Drag files here, click to choose files or select files from Files or our free s…" at bounding box center [63, 252] width 40 height 28
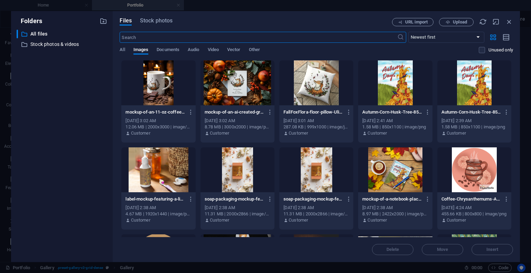
scroll to position [444, 0]
click at [218, 85] on div at bounding box center [237, 82] width 74 height 45
click at [218, 86] on div at bounding box center [237, 82] width 74 height 45
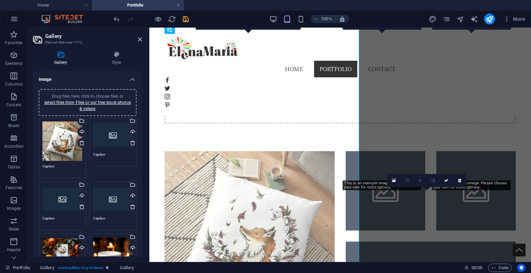
scroll to position [447, 0]
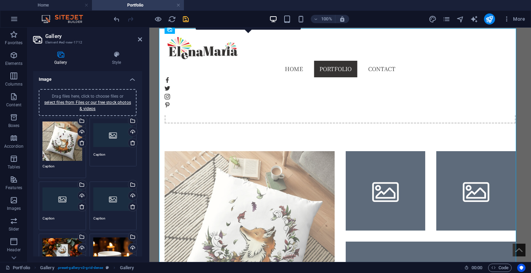
click at [59, 203] on div "Drag files here, click to choose files or select files from Files or our free s…" at bounding box center [63, 200] width 40 height 28
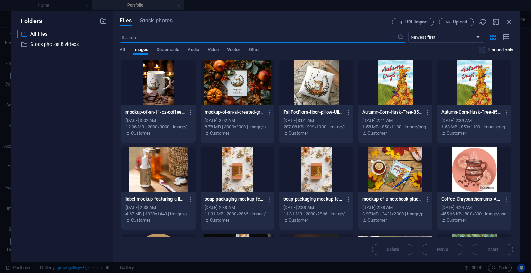
scroll to position [444, 0]
click at [168, 95] on div at bounding box center [158, 82] width 74 height 45
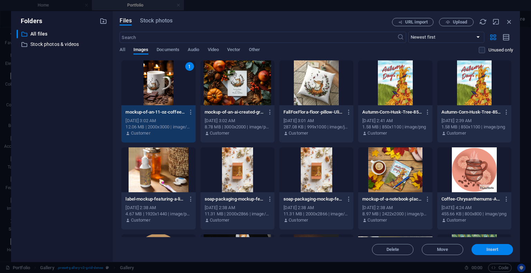
click at [487, 250] on span "Insert" at bounding box center [492, 250] width 12 height 4
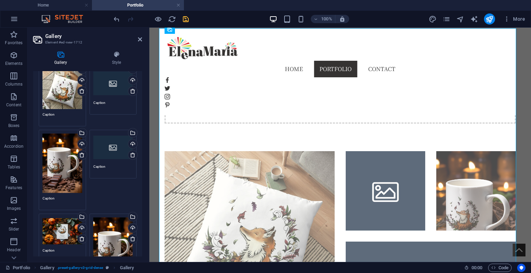
scroll to position [51, 0]
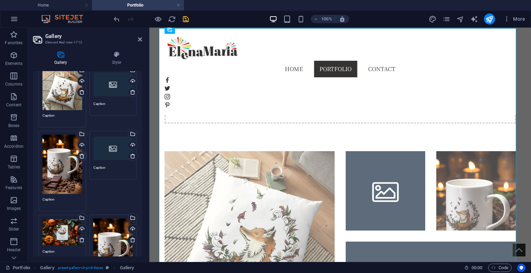
click at [79, 155] on icon at bounding box center [82, 156] width 6 height 6
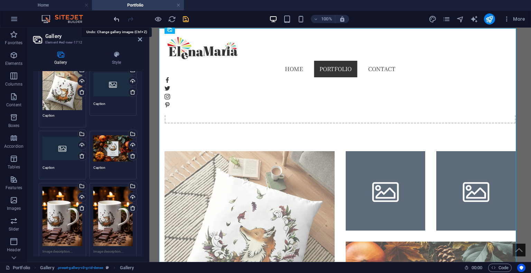
click at [116, 20] on icon "undo" at bounding box center [117, 19] width 8 height 8
type textarea "Caption"
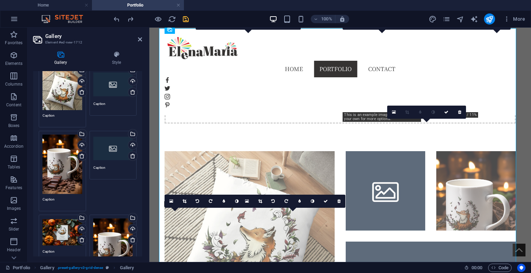
click at [65, 155] on div "Drag files here, click to choose files or select files from Files or our free s…" at bounding box center [63, 164] width 40 height 59
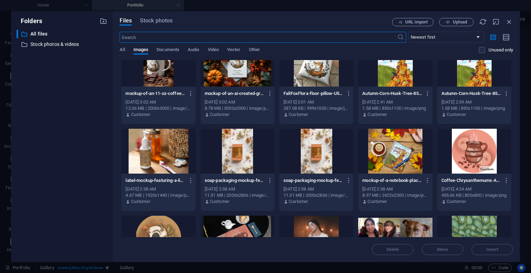
scroll to position [0, 0]
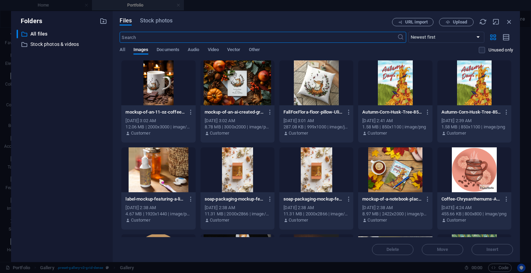
click at [167, 178] on div at bounding box center [158, 170] width 74 height 45
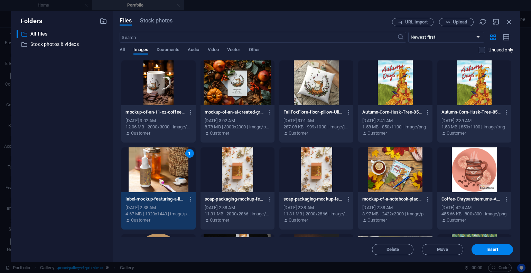
click at [167, 177] on div "1" at bounding box center [158, 170] width 74 height 45
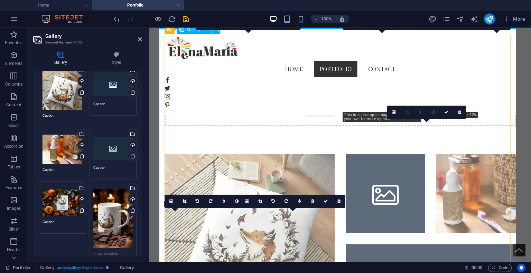
scroll to position [447, 0]
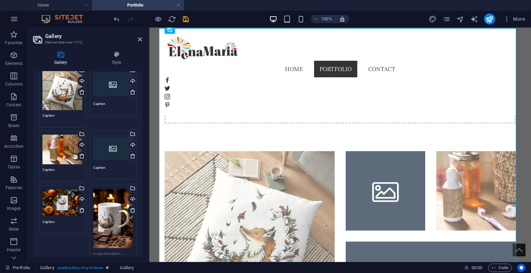
click at [106, 152] on div "Drag files here, click to choose files or select files from Files or our free s…" at bounding box center [113, 149] width 40 height 28
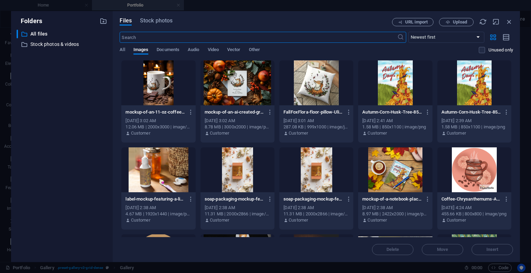
scroll to position [444, 0]
click at [402, 171] on div at bounding box center [395, 170] width 74 height 45
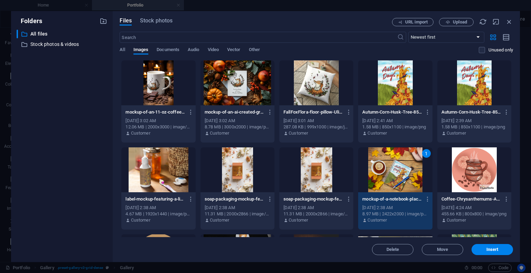
click at [402, 172] on div "1" at bounding box center [395, 170] width 74 height 45
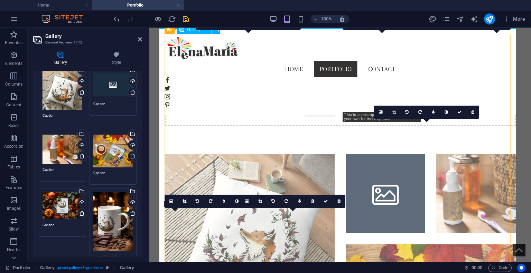
scroll to position [447, 0]
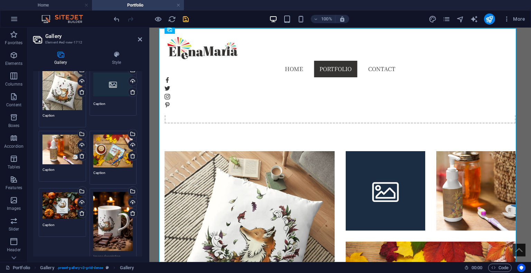
click at [104, 89] on div "Drag files here, click to choose files or select files from Files or our free s…" at bounding box center [113, 85] width 40 height 28
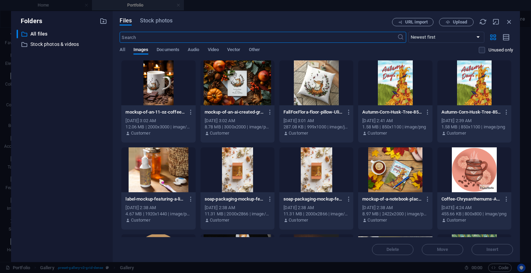
scroll to position [1, 0]
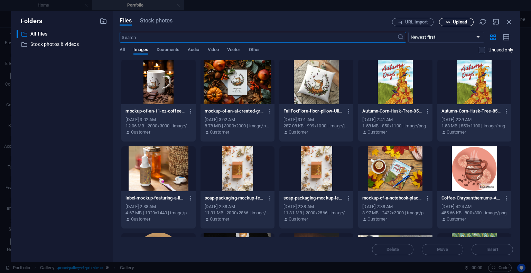
click at [459, 20] on span "Upload" at bounding box center [460, 22] width 14 height 4
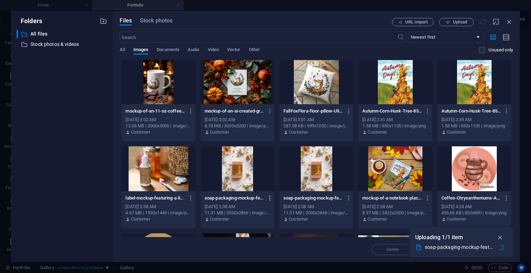
click at [269, 198] on icon "button" at bounding box center [270, 198] width 7 height 6
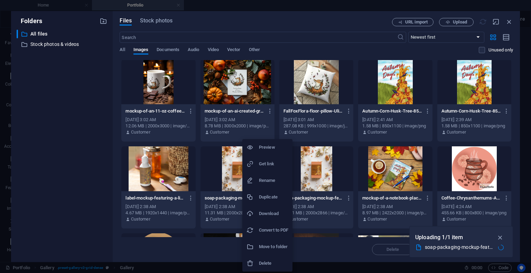
click at [275, 264] on h6 "Delete" at bounding box center [273, 264] width 29 height 8
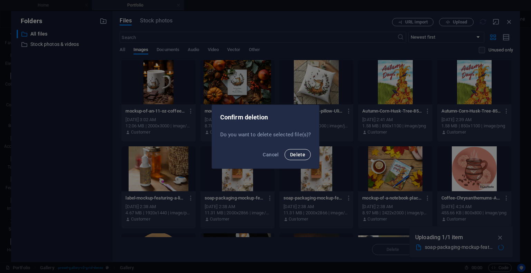
click at [301, 158] on button "Delete" at bounding box center [297, 154] width 26 height 11
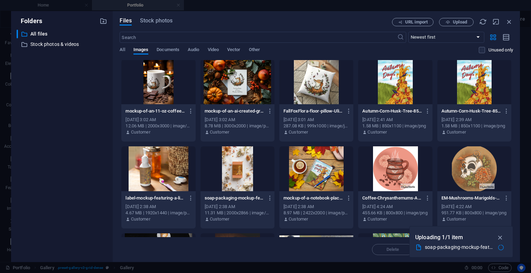
click at [242, 175] on div at bounding box center [237, 169] width 74 height 45
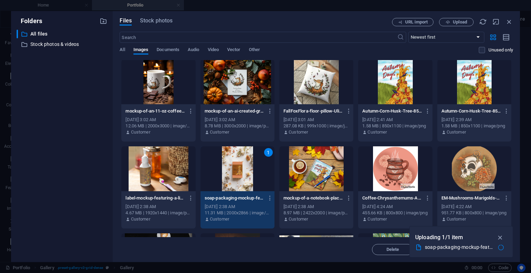
click at [242, 177] on div "1" at bounding box center [237, 169] width 74 height 45
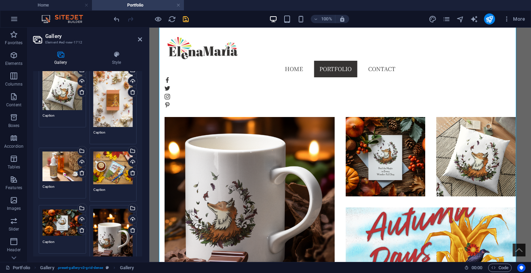
scroll to position [65, 0]
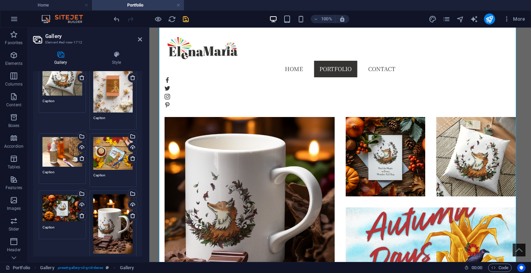
click at [142, 73] on div "Gallery Style Image Drag files here, click to choose files or select files from…" at bounding box center [88, 154] width 120 height 217
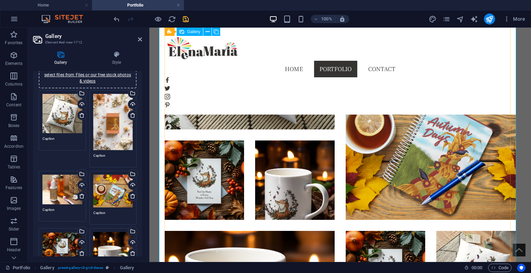
scroll to position [654, 0]
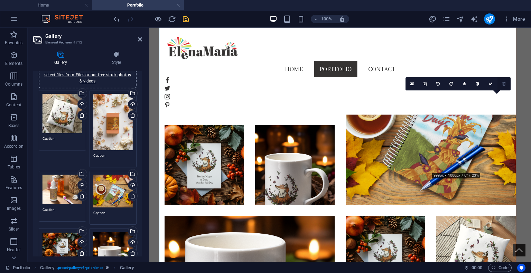
click at [507, 85] on link at bounding box center [503, 83] width 13 height 13
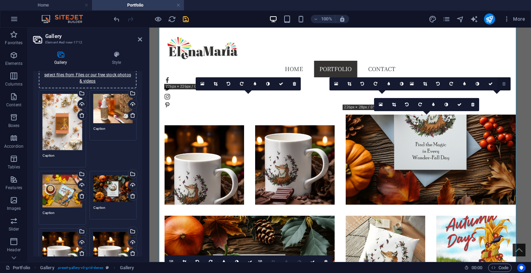
click at [504, 85] on icon at bounding box center [503, 84] width 3 height 4
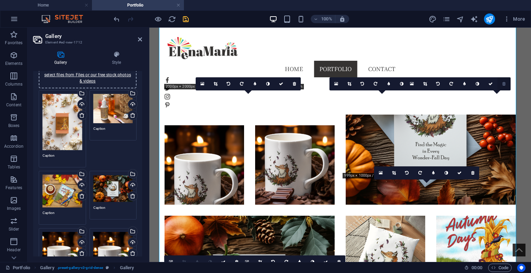
click at [505, 86] on link at bounding box center [503, 83] width 13 height 13
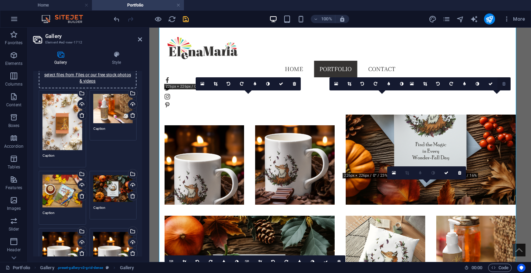
click at [505, 87] on link at bounding box center [503, 83] width 13 height 13
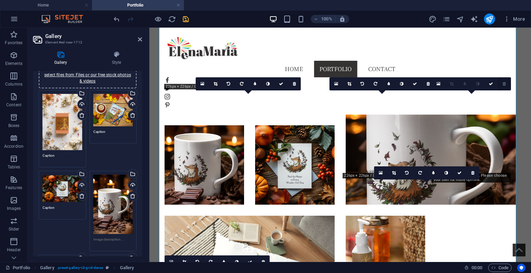
click at [503, 86] on link at bounding box center [504, 83] width 13 height 13
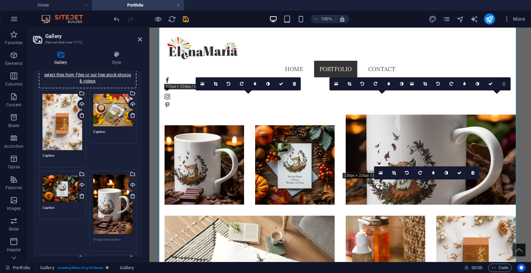
click at [503, 87] on link at bounding box center [503, 83] width 13 height 13
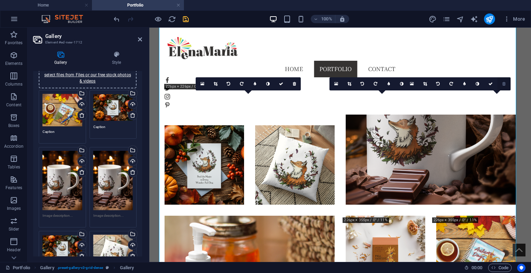
click at [506, 86] on link at bounding box center [503, 83] width 13 height 13
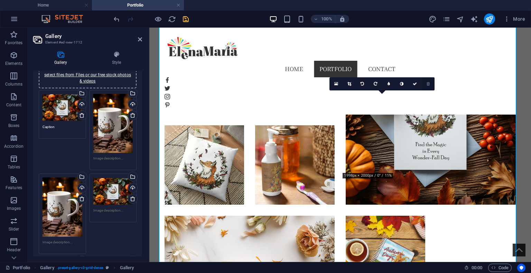
click at [427, 85] on icon at bounding box center [427, 84] width 3 height 4
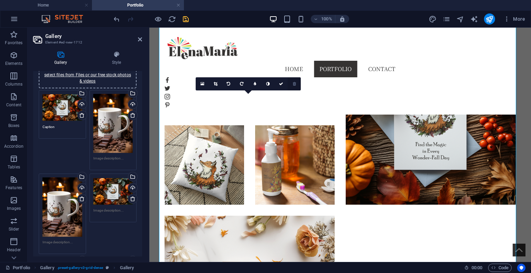
click at [293, 87] on link at bounding box center [294, 83] width 13 height 13
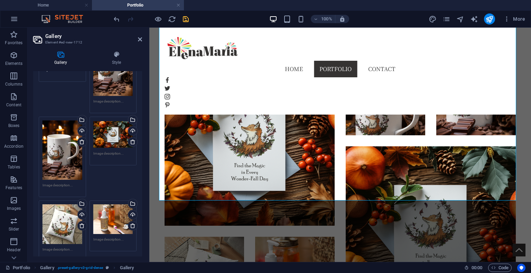
scroll to position [86, 0]
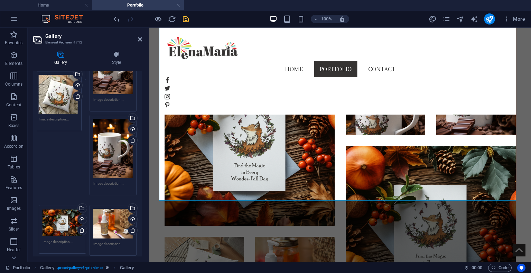
drag, startPoint x: 60, startPoint y: 213, endPoint x: 56, endPoint y: 87, distance: 125.8
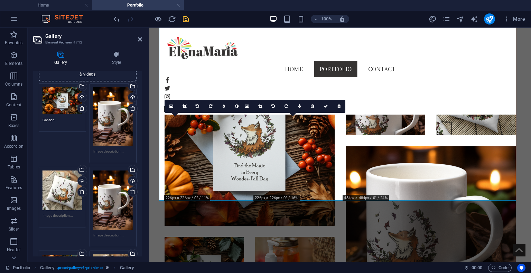
scroll to position [33, 0]
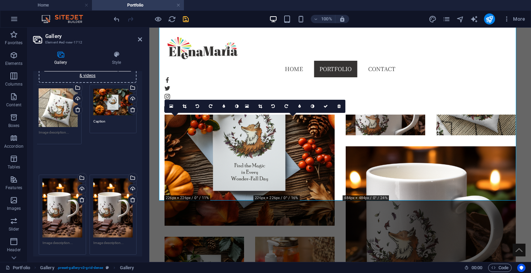
drag, startPoint x: 69, startPoint y: 182, endPoint x: 65, endPoint y: 99, distance: 83.0
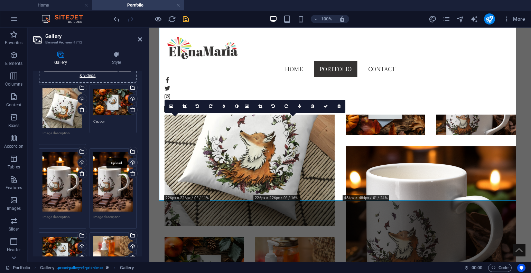
click at [131, 163] on div "Upload" at bounding box center [132, 163] width 10 height 10
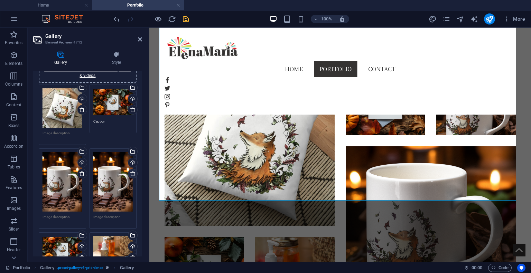
click at [131, 176] on link at bounding box center [133, 174] width 10 height 10
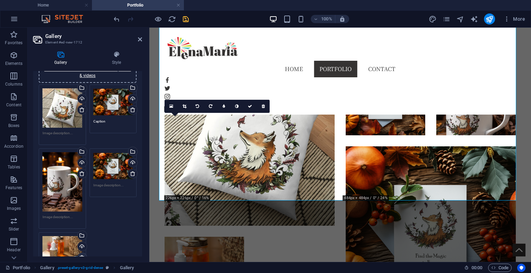
click at [81, 253] on link at bounding box center [82, 258] width 10 height 10
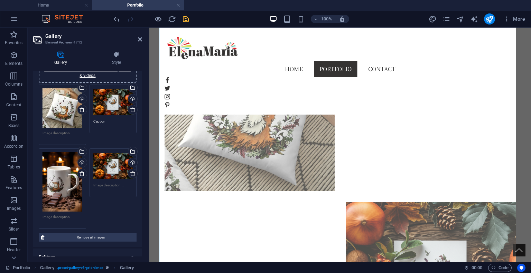
scroll to position [542, 0]
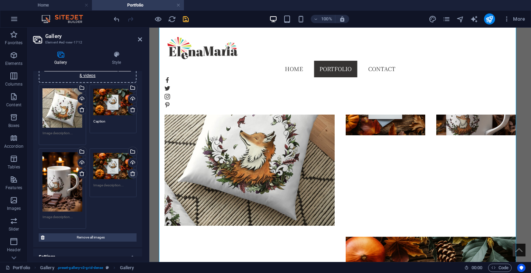
click at [132, 172] on icon at bounding box center [133, 174] width 6 height 6
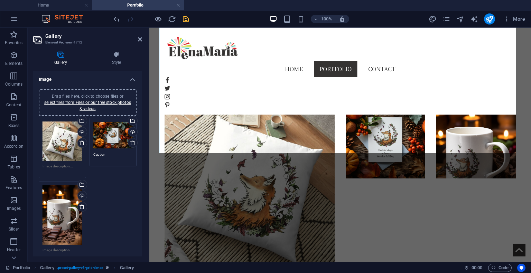
scroll to position [500, 0]
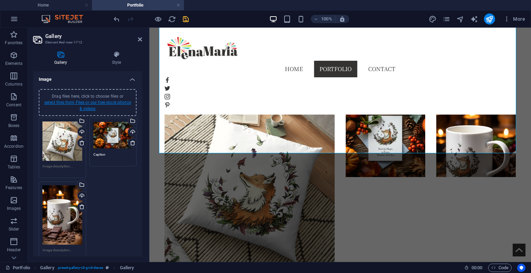
click at [88, 103] on link "select files from Files or our free stock photos & videos" at bounding box center [87, 105] width 87 height 11
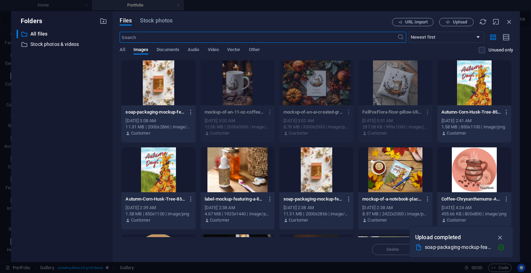
click at [163, 176] on div at bounding box center [158, 170] width 74 height 45
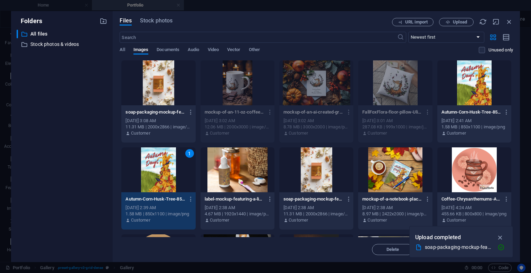
click at [163, 176] on div "1" at bounding box center [158, 170] width 74 height 45
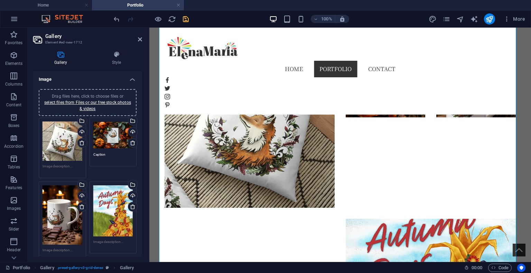
scroll to position [550, 0]
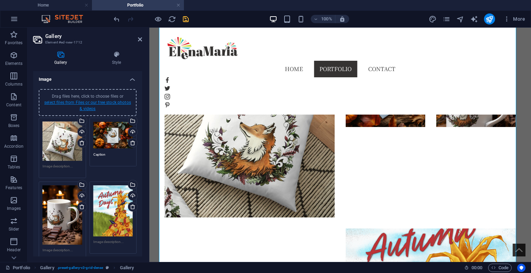
click at [80, 104] on link "select files from Files or our free stock photos & videos" at bounding box center [87, 105] width 87 height 11
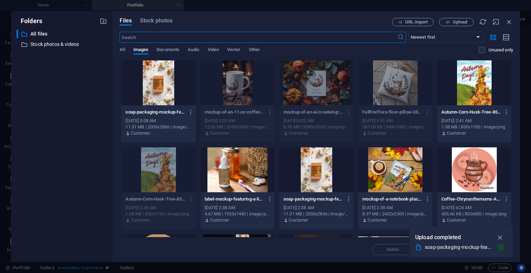
scroll to position [548, 0]
click at [246, 154] on div at bounding box center [237, 170] width 74 height 45
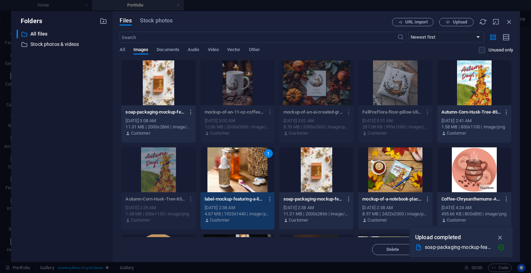
click at [307, 170] on div at bounding box center [316, 170] width 74 height 45
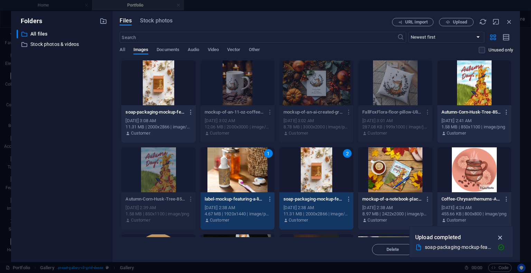
click at [498, 236] on icon "button" at bounding box center [500, 238] width 8 height 8
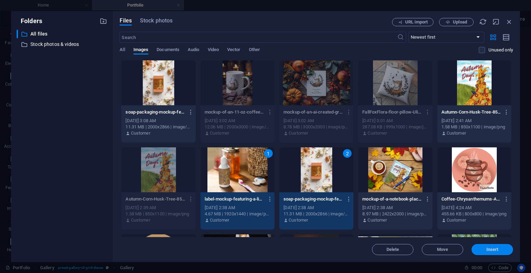
click at [488, 249] on span "Insert" at bounding box center [492, 250] width 12 height 4
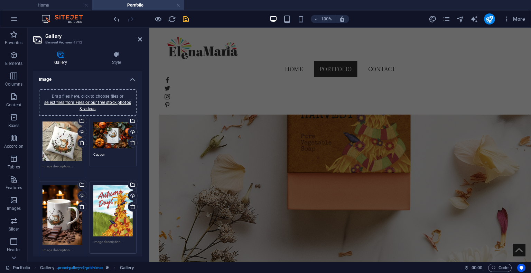
scroll to position [958, 0]
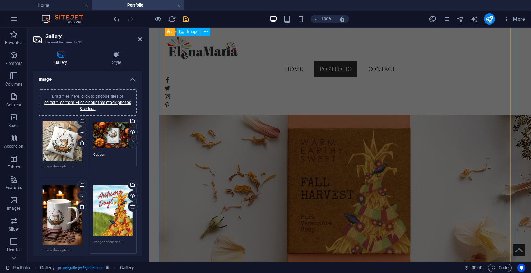
click at [505, 135] on figure at bounding box center [340, 179] width 362 height 547
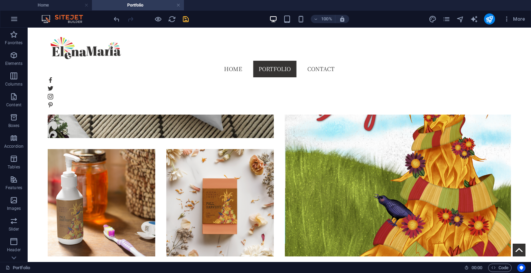
scroll to position [739, 0]
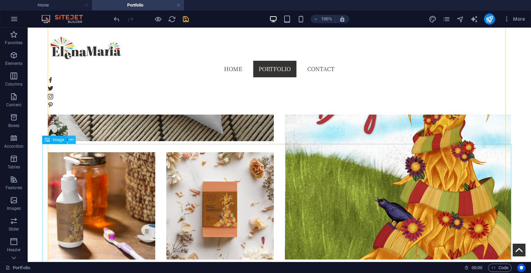
click at [68, 140] on button at bounding box center [71, 140] width 8 height 8
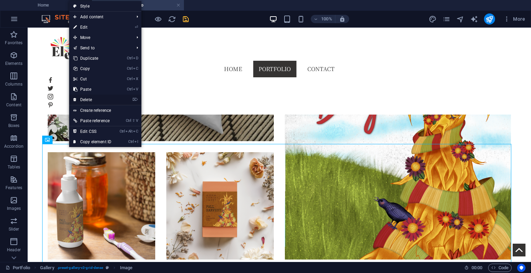
click at [105, 98] on link "⌦ Delete" at bounding box center [92, 100] width 46 height 10
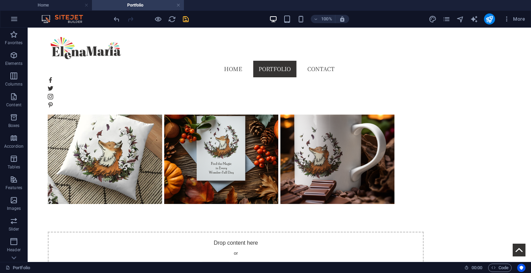
scroll to position [339, 0]
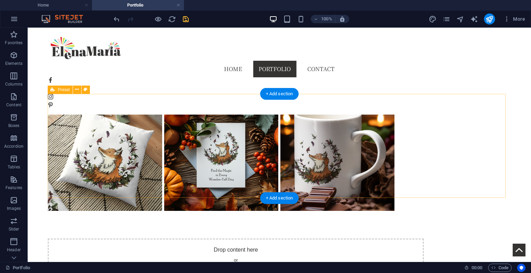
click at [233, 269] on span "Add elements" at bounding box center [215, 274] width 34 height 10
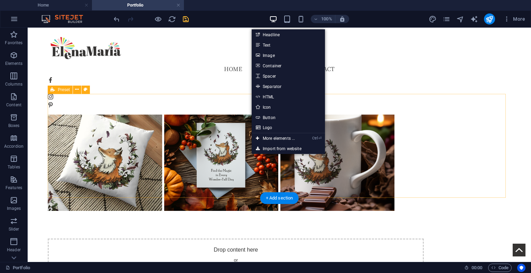
click at [330, 211] on div "Drop content here or Add elements Paste clipboard" at bounding box center [279, 263] width 463 height 104
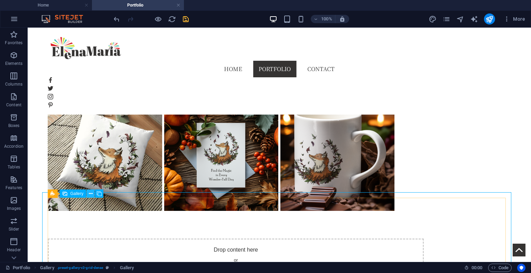
click at [89, 194] on icon at bounding box center [91, 193] width 4 height 7
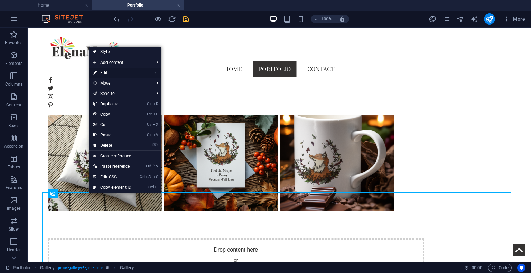
click at [123, 72] on link "⏎ Edit" at bounding box center [112, 73] width 46 height 10
select select "4"
select select "px"
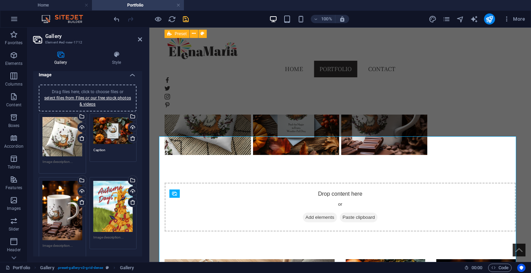
scroll to position [4, 0]
drag, startPoint x: 141, startPoint y: 151, endPoint x: 5, endPoint y: 55, distance: 166.4
click at [48, 163] on textarea at bounding box center [63, 165] width 40 height 10
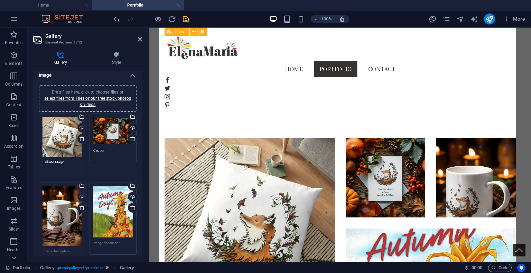
scroll to position [456, 0]
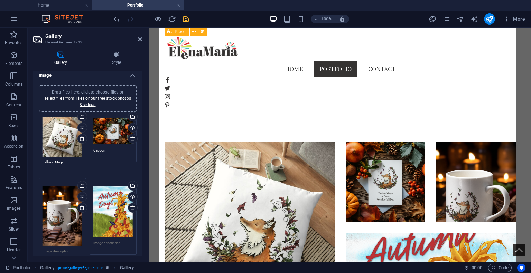
type textarea "Fall into Magic"
click at [111, 242] on textarea at bounding box center [113, 246] width 40 height 10
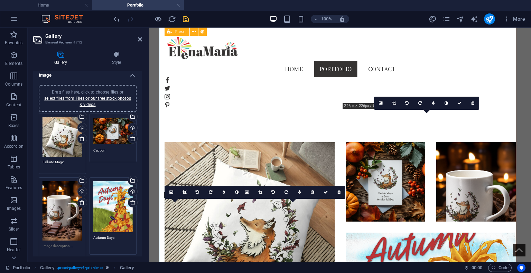
type textarea "Autumn Days"
click at [137, 171] on div "Drag files here, click to choose files or select files from Files or our free s…" at bounding box center [87, 226] width 101 height 229
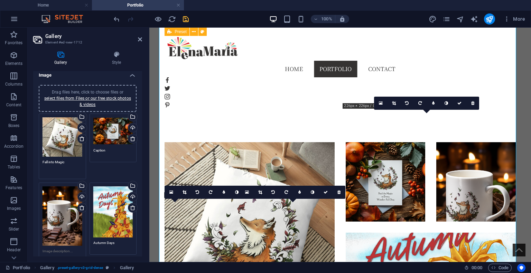
click at [77, 163] on textarea "Fall into Magic" at bounding box center [63, 168] width 40 height 16
click at [95, 171] on div "Drag files here, click to choose files or select files from Files or our free s…" at bounding box center [87, 229] width 101 height 234
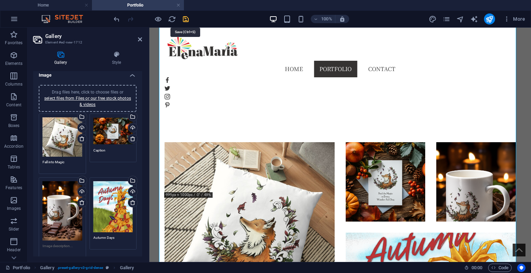
click at [183, 19] on icon "save" at bounding box center [186, 19] width 8 height 8
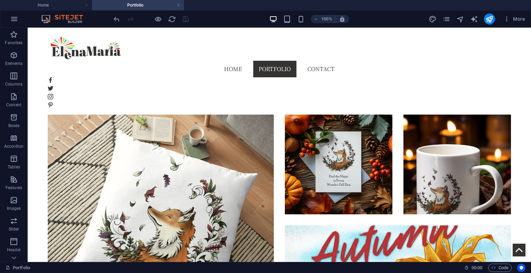
scroll to position [554, 0]
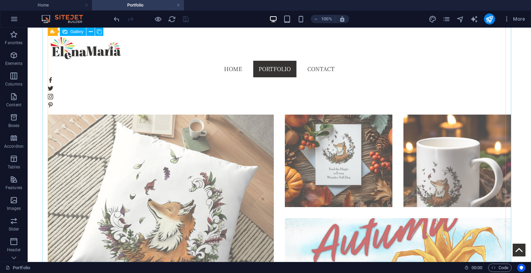
select select "4"
select select "px"
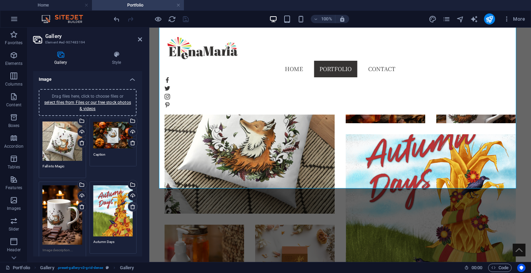
click at [133, 207] on icon at bounding box center [133, 207] width 6 height 6
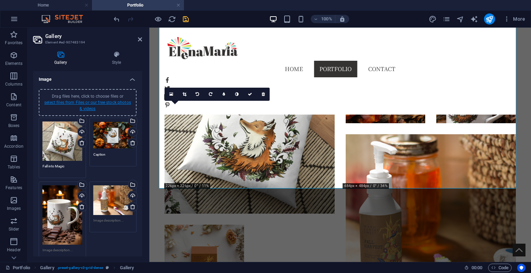
click at [102, 105] on link "select files from Files or our free stock photos & videos" at bounding box center [87, 105] width 87 height 11
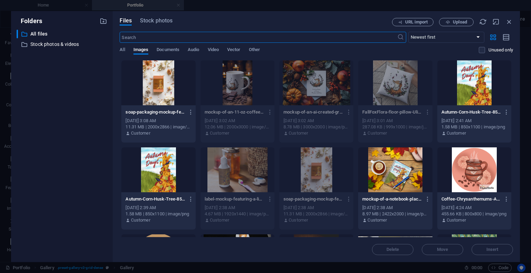
scroll to position [332, 0]
click at [402, 176] on div at bounding box center [395, 170] width 74 height 45
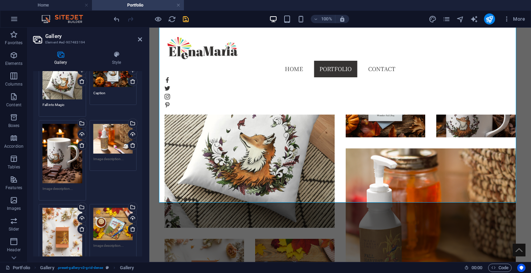
scroll to position [63, 0]
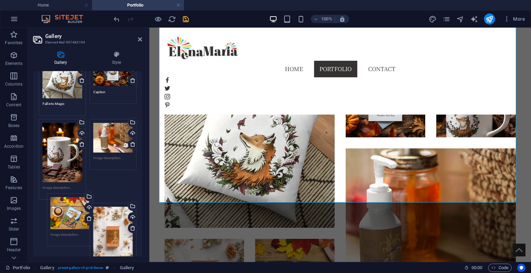
drag, startPoint x: 104, startPoint y: 216, endPoint x: 62, endPoint y: 208, distance: 42.9
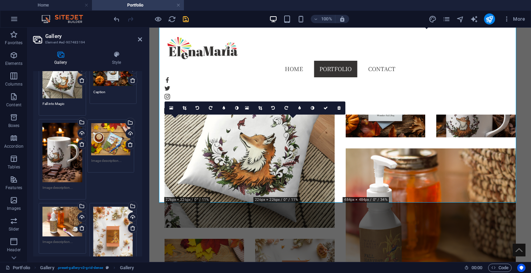
drag, startPoint x: 62, startPoint y: 208, endPoint x: 111, endPoint y: 124, distance: 97.3
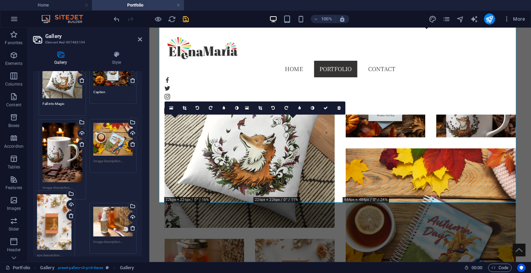
drag, startPoint x: 114, startPoint y: 235, endPoint x: 64, endPoint y: 228, distance: 50.2
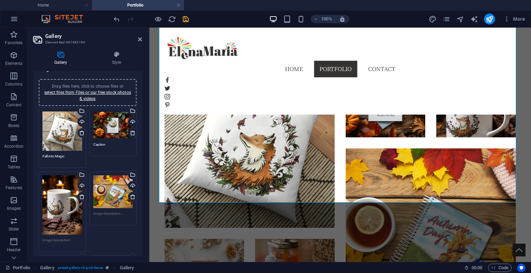
scroll to position [0, 0]
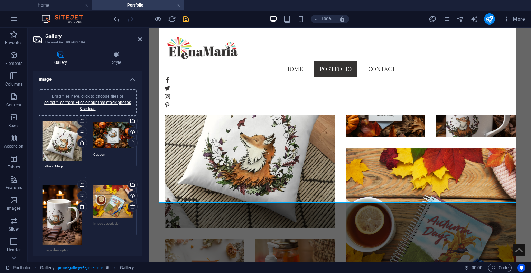
drag, startPoint x: 141, startPoint y: 112, endPoint x: 3, endPoint y: 46, distance: 153.3
click at [81, 104] on link "select files from Files or our free stock photos & videos" at bounding box center [87, 105] width 87 height 11
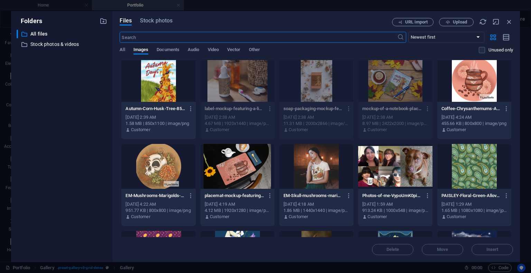
scroll to position [92, 0]
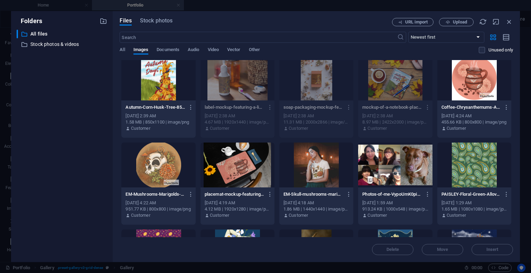
click at [236, 158] on div at bounding box center [237, 165] width 74 height 45
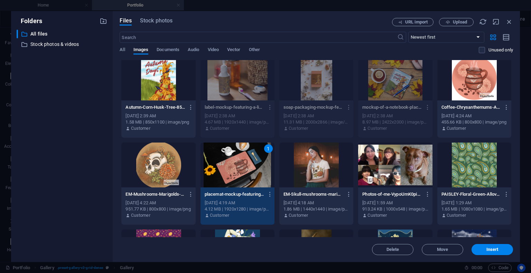
click at [311, 173] on div at bounding box center [316, 165] width 74 height 45
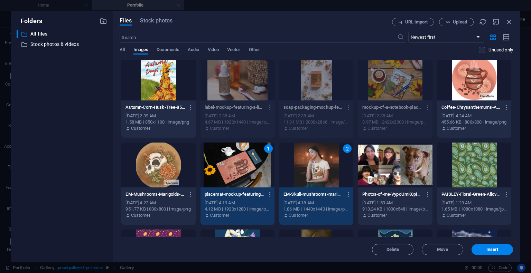
click at [466, 88] on div at bounding box center [474, 78] width 74 height 45
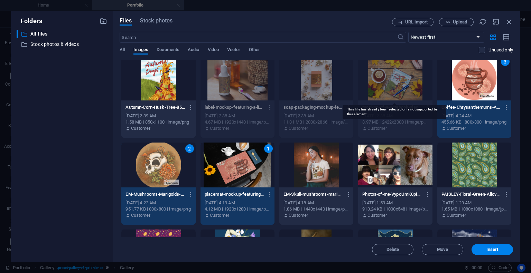
click at [387, 95] on div at bounding box center [395, 78] width 74 height 45
click at [382, 45] on div "​ Newest first Oldest first Name (A-Z) Name (Z-A) Size (0-9) Size (9-0) Resolut…" at bounding box center [316, 46] width 393 height 28
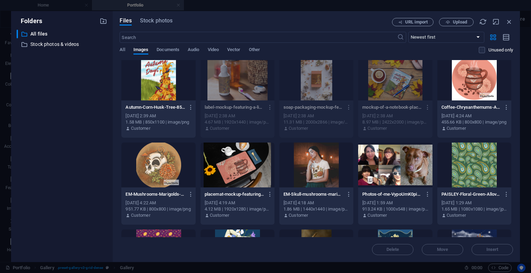
click at [480, 65] on div at bounding box center [474, 78] width 74 height 45
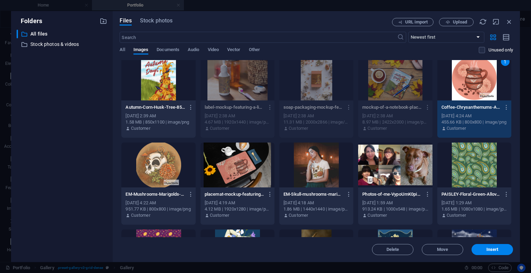
click at [322, 159] on div at bounding box center [316, 165] width 74 height 45
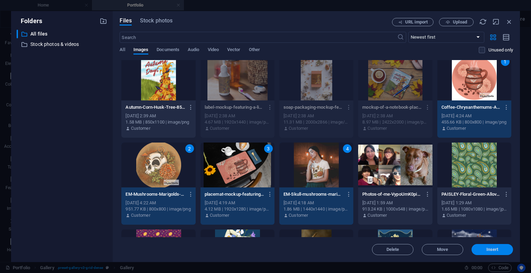
click at [488, 248] on span "Insert" at bounding box center [492, 250] width 12 height 4
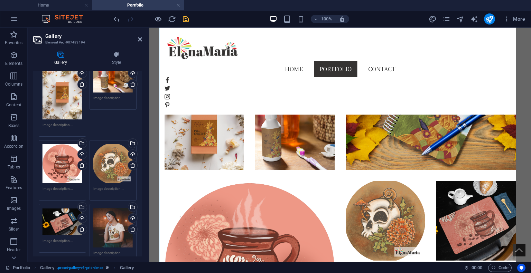
scroll to position [214, 0]
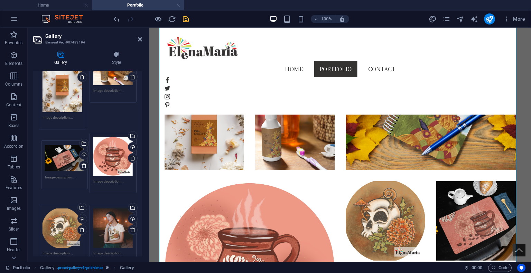
drag, startPoint x: 60, startPoint y: 206, endPoint x: 62, endPoint y: 152, distance: 53.3
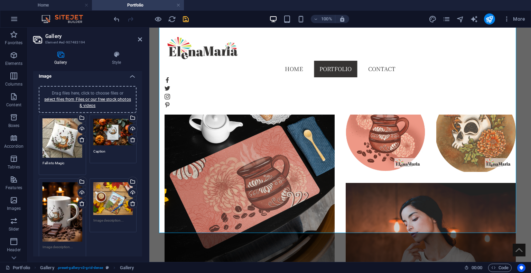
scroll to position [0, 0]
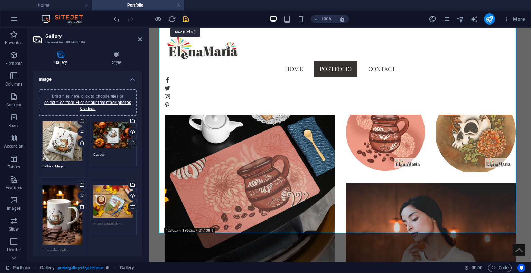
click at [187, 19] on icon "save" at bounding box center [186, 19] width 8 height 8
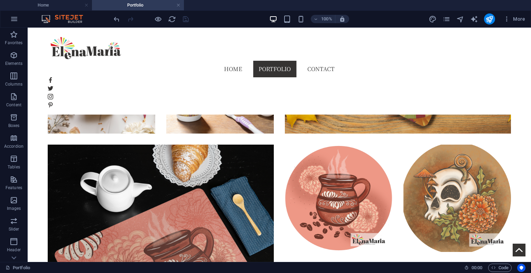
scroll to position [870, 0]
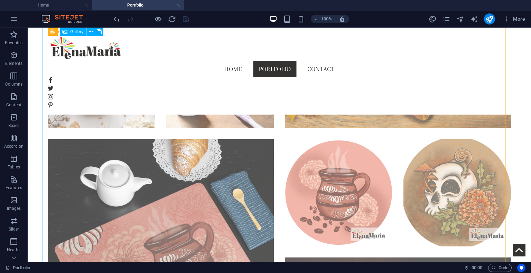
click at [343, 139] on li at bounding box center [338, 192] width 107 height 107
select select "4"
select select "px"
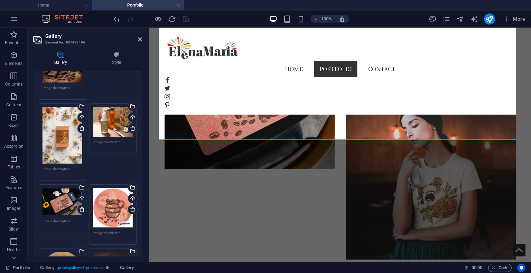
scroll to position [330, 0]
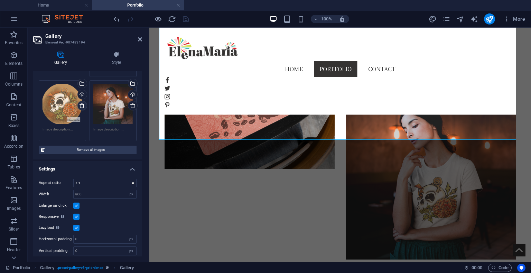
click at [82, 103] on icon at bounding box center [82, 106] width 6 height 6
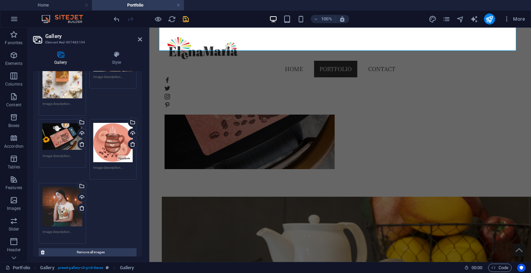
scroll to position [226, 0]
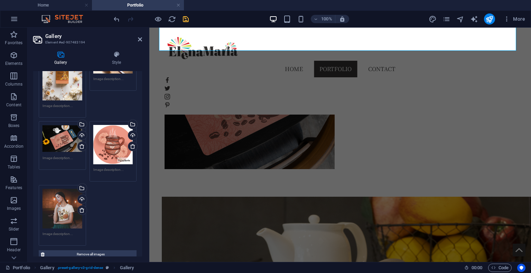
drag, startPoint x: 141, startPoint y: 190, endPoint x: 3, endPoint y: 125, distance: 152.3
click at [130, 144] on icon at bounding box center [133, 147] width 6 height 6
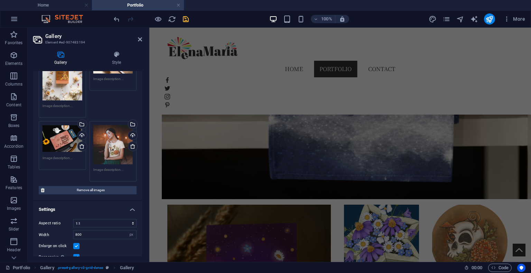
scroll to position [1412, 0]
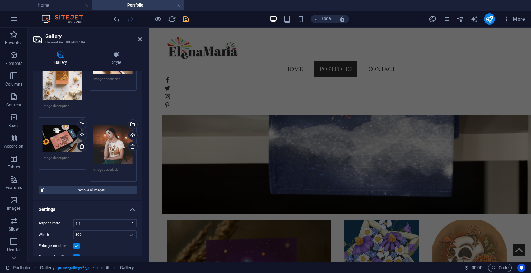
drag, startPoint x: 513, startPoint y: 214, endPoint x: 519, endPoint y: 209, distance: 7.6
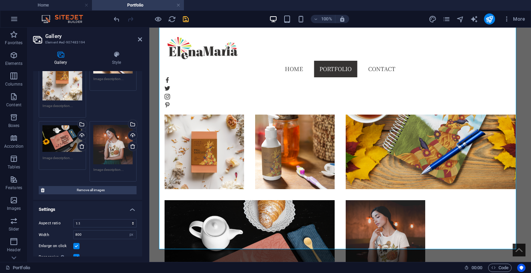
scroll to position [672, 0]
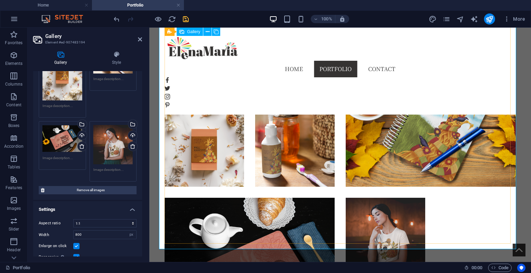
click at [477, 123] on div at bounding box center [340, 147] width 362 height 453
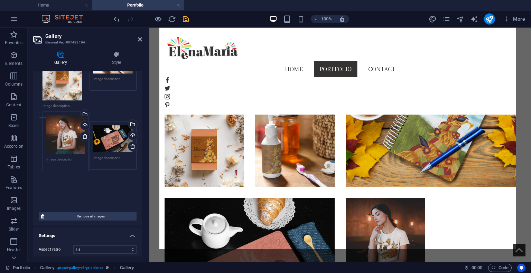
drag, startPoint x: 121, startPoint y: 135, endPoint x: 75, endPoint y: 128, distance: 46.5
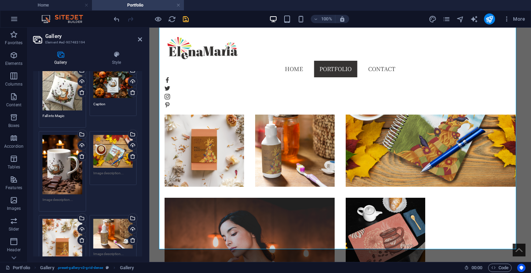
scroll to position [677, 0]
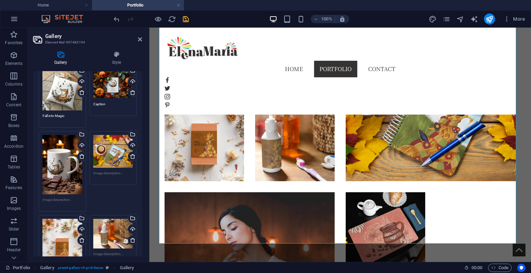
drag, startPoint x: 142, startPoint y: 168, endPoint x: 6, endPoint y: 56, distance: 175.7
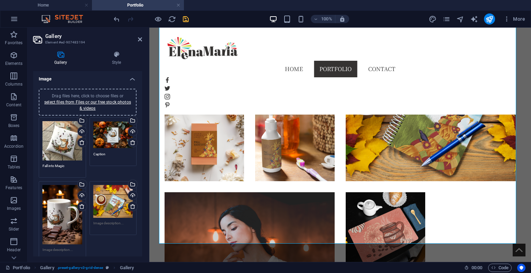
scroll to position [3, 0]
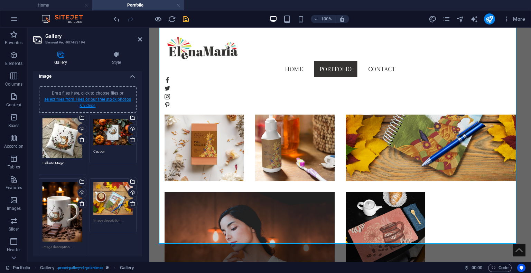
click at [99, 98] on link "select files from Files or our free stock photos & videos" at bounding box center [87, 102] width 87 height 11
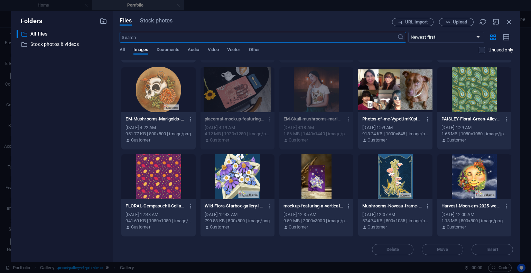
scroll to position [168, 0]
click at [333, 167] on div at bounding box center [316, 176] width 74 height 45
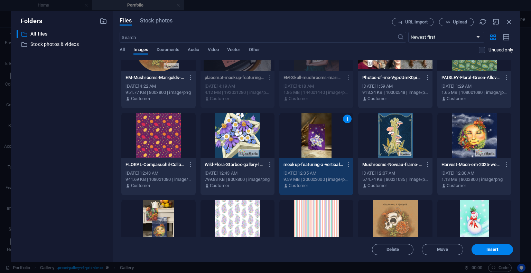
scroll to position [207, 0]
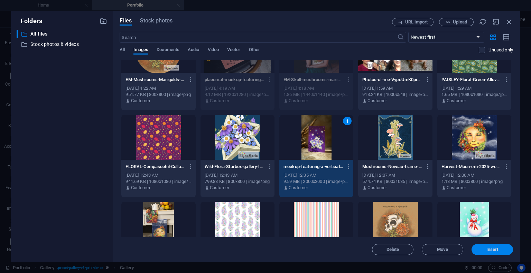
click at [484, 246] on button "Insert" at bounding box center [491, 249] width 41 height 11
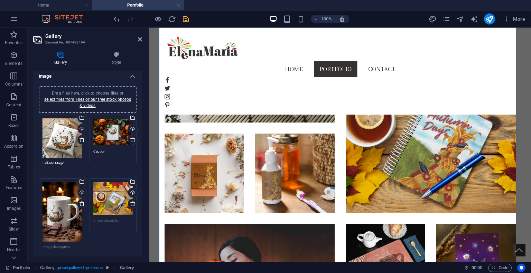
scroll to position [644, 0]
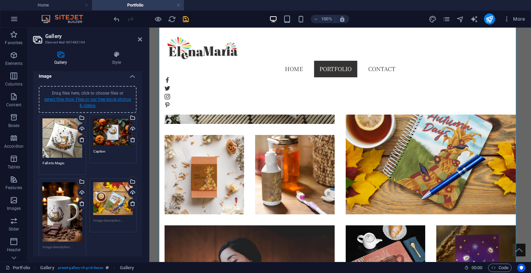
click at [102, 97] on link "select files from Files or our free stock photos & videos" at bounding box center [87, 102] width 87 height 11
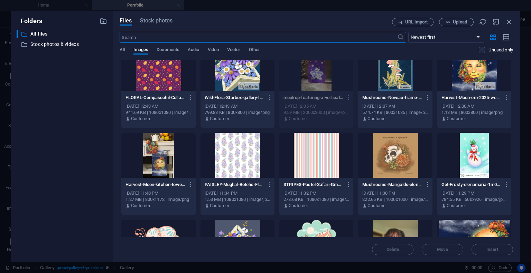
scroll to position [311, 0]
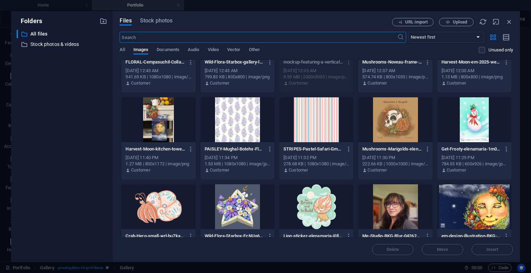
click at [161, 117] on div at bounding box center [158, 119] width 74 height 45
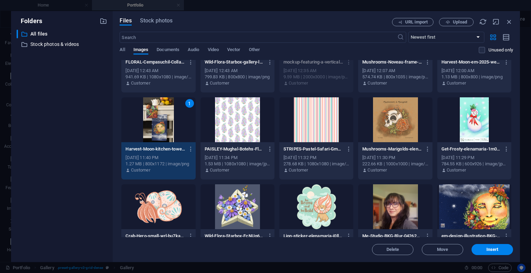
click at [161, 117] on div "1" at bounding box center [158, 119] width 74 height 45
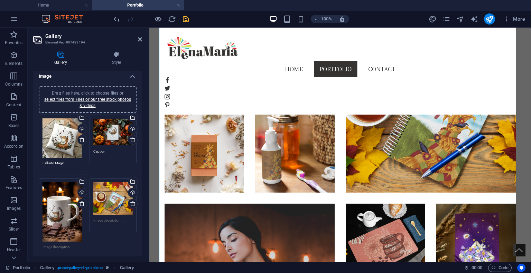
scroll to position [663, 0]
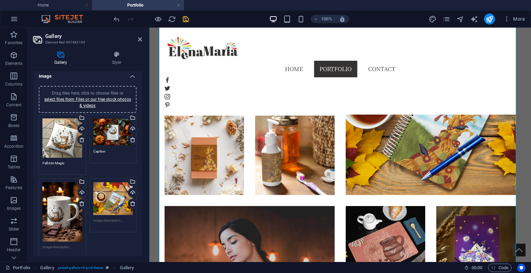
click at [143, 237] on div "Gallery Style Image Drag files here, click to choose files or select files from…" at bounding box center [88, 154] width 120 height 217
drag, startPoint x: 142, startPoint y: 127, endPoint x: 144, endPoint y: 135, distance: 8.1
click at [141, 140] on div "Gallery Style Image Drag files here, click to choose files or select files from…" at bounding box center [88, 154] width 120 height 217
drag, startPoint x: 140, startPoint y: 129, endPoint x: 140, endPoint y: 175, distance: 46.3
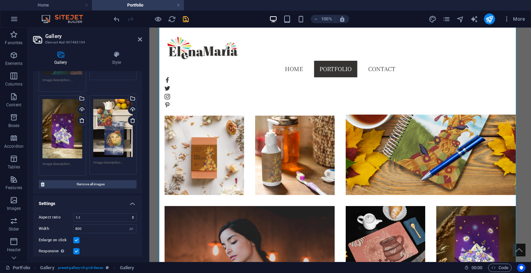
scroll to position [293, 0]
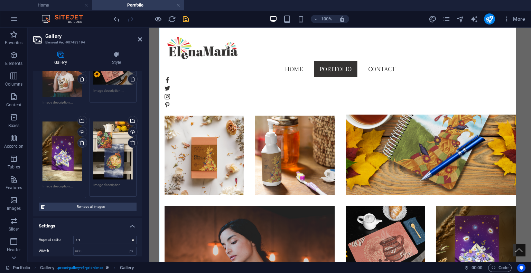
click at [81, 140] on icon at bounding box center [82, 143] width 6 height 6
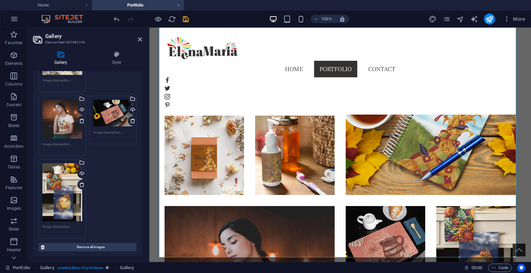
scroll to position [244, 0]
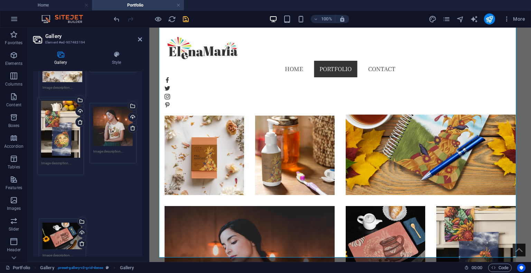
drag, startPoint x: 65, startPoint y: 188, endPoint x: 64, endPoint y: 121, distance: 66.7
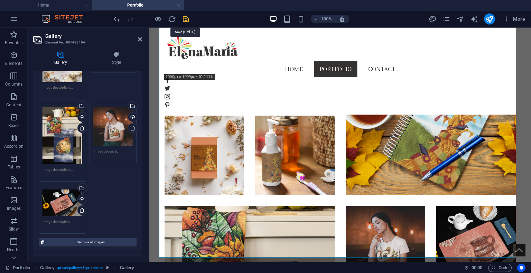
click at [184, 18] on icon "save" at bounding box center [186, 19] width 8 height 8
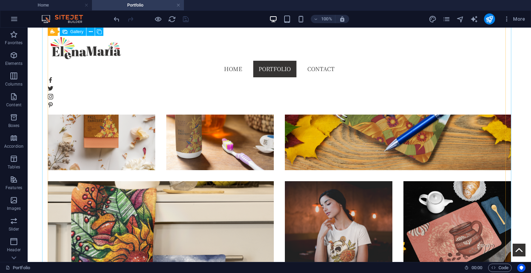
scroll to position [829, 0]
